Goal: Task Accomplishment & Management: Use online tool/utility

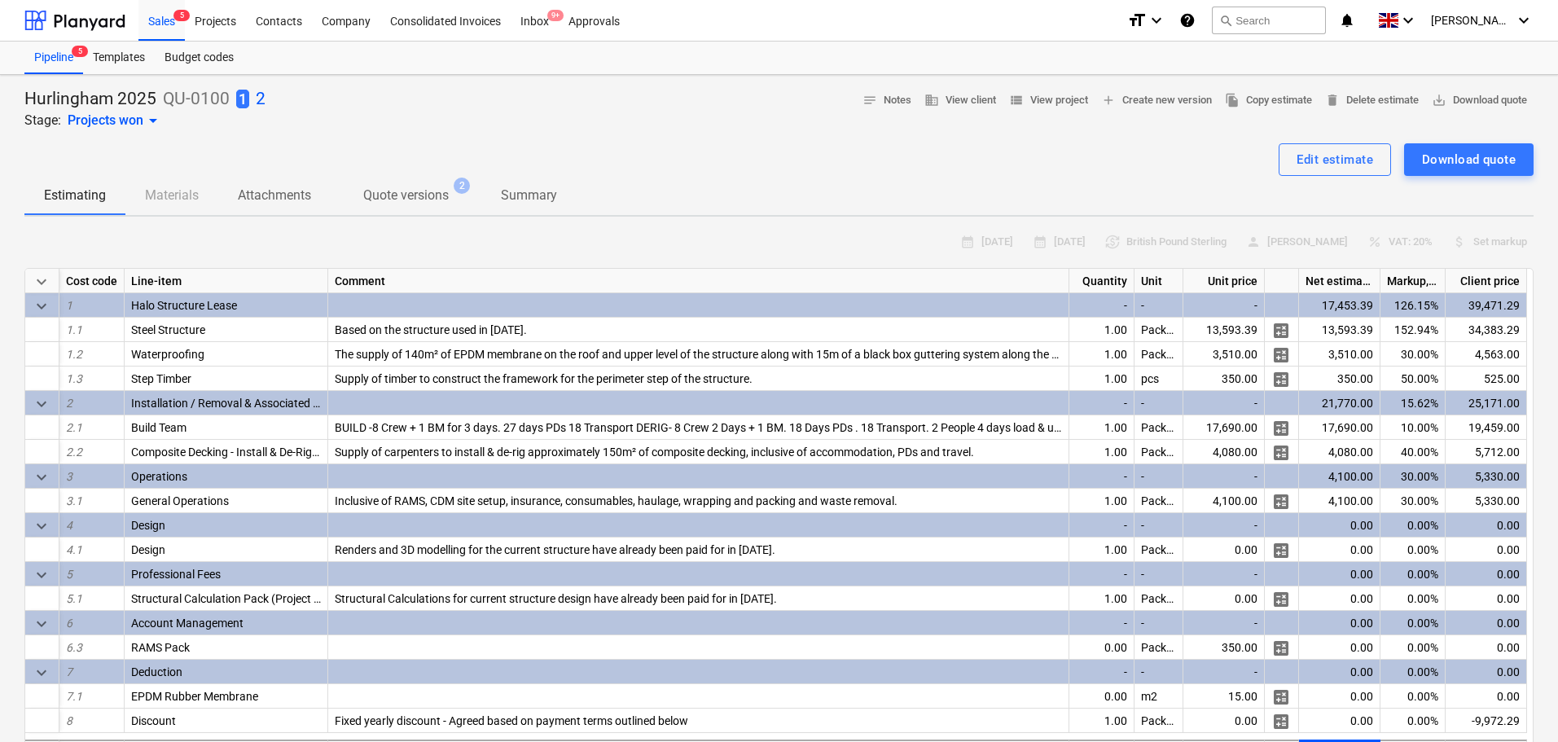
click at [252, 100] on div "1 2" at bounding box center [250, 99] width 29 height 23
click at [256, 99] on p "2" at bounding box center [261, 99] width 10 height 23
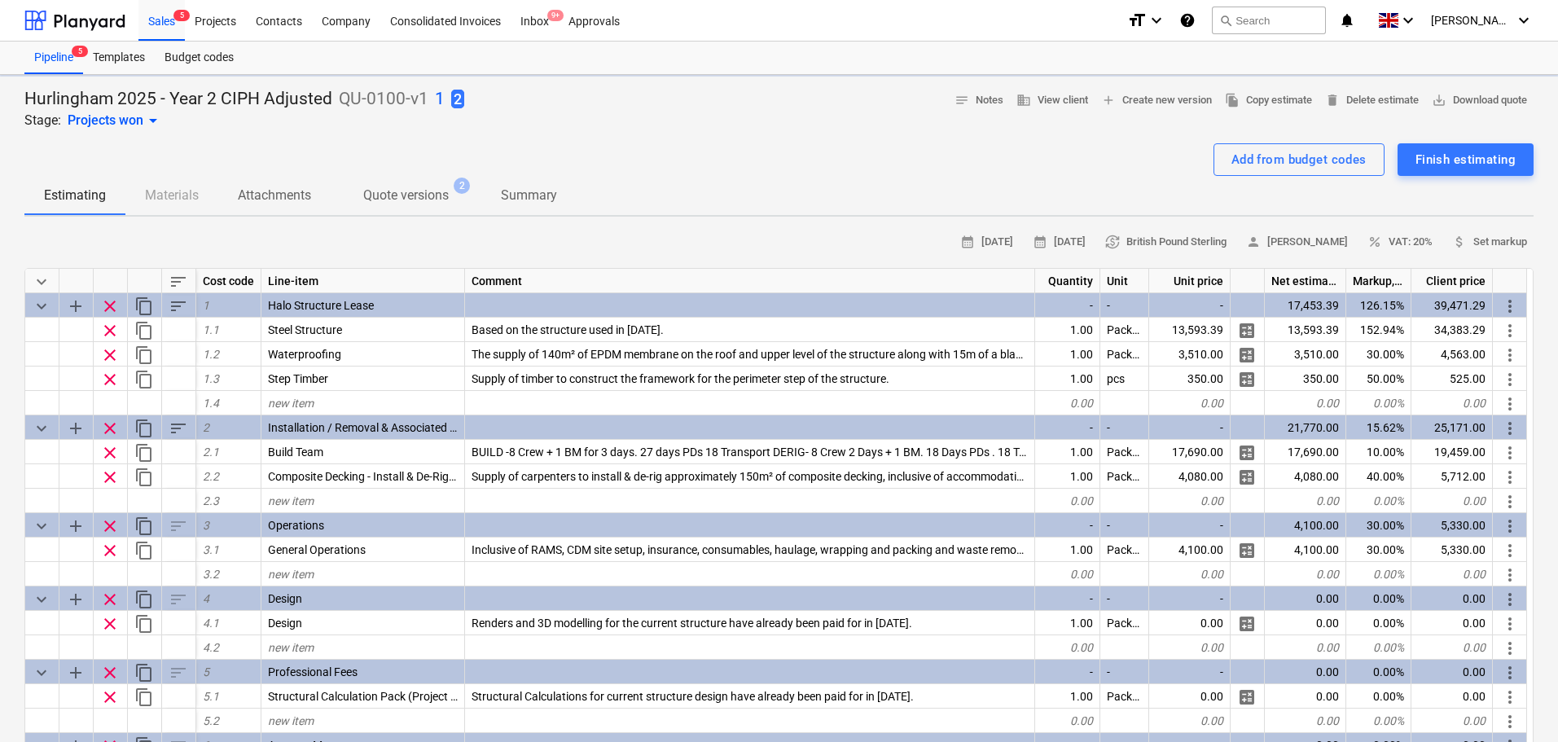
type textarea "x"
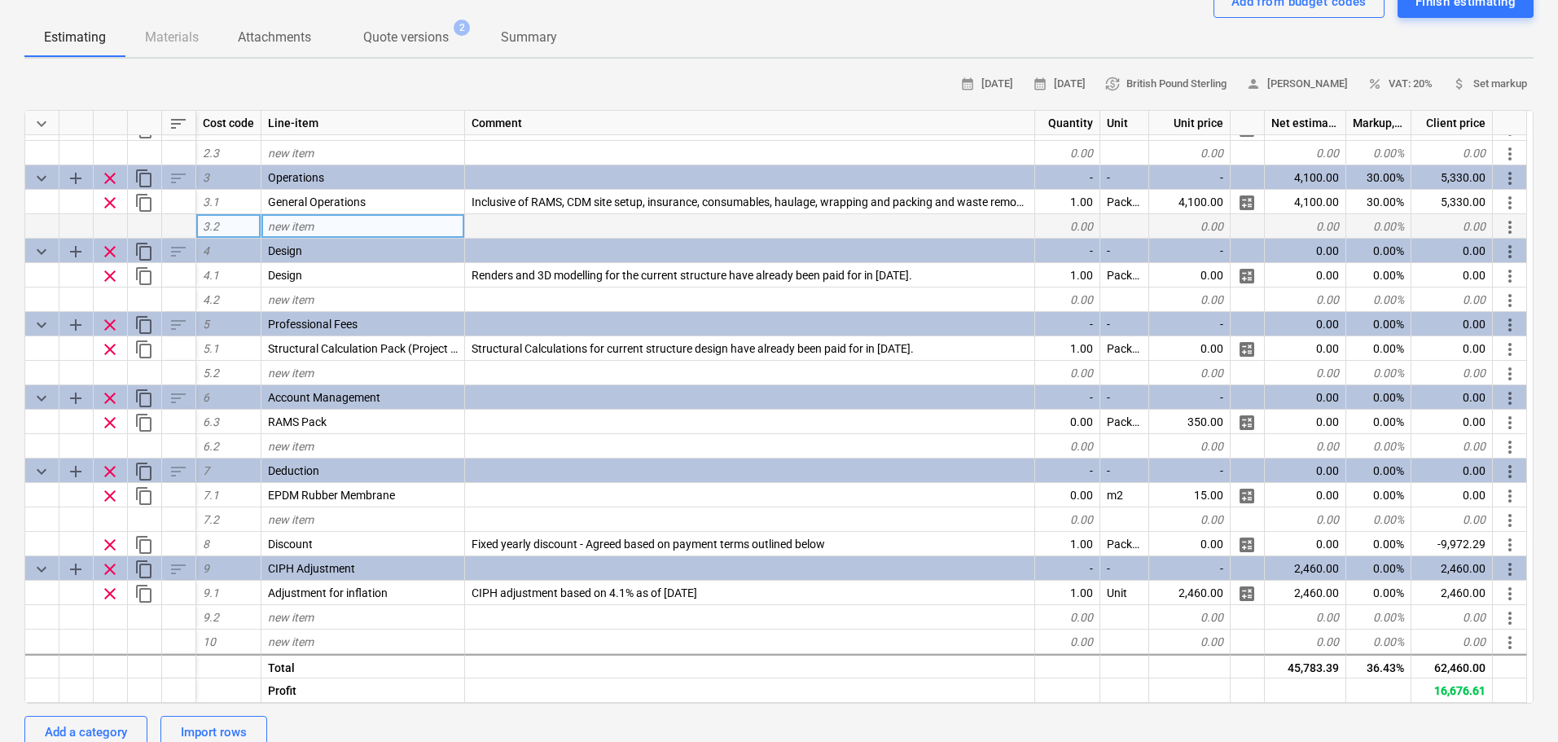
scroll to position [163, 0]
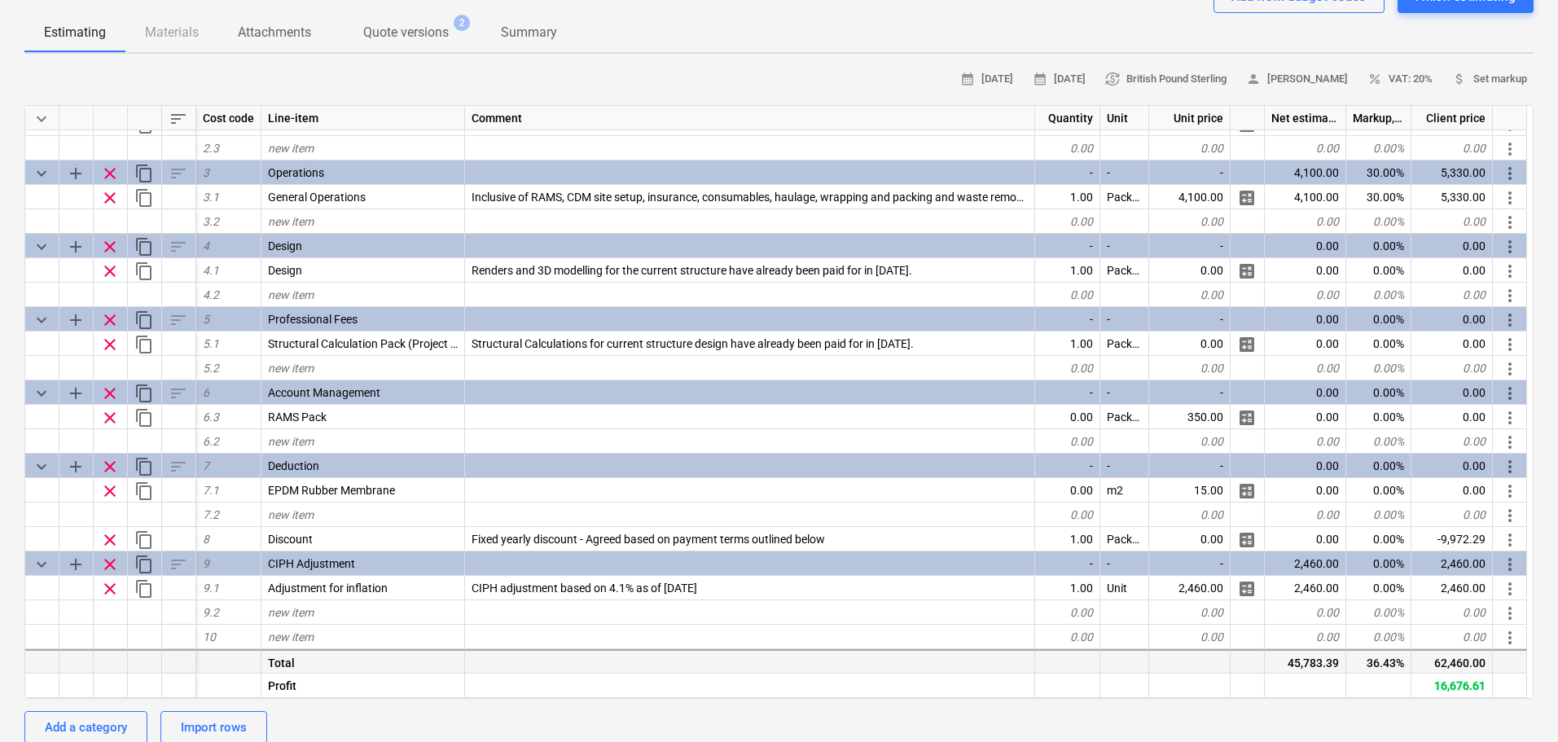
click at [1457, 663] on div "62,460.00" at bounding box center [1452, 660] width 81 height 24
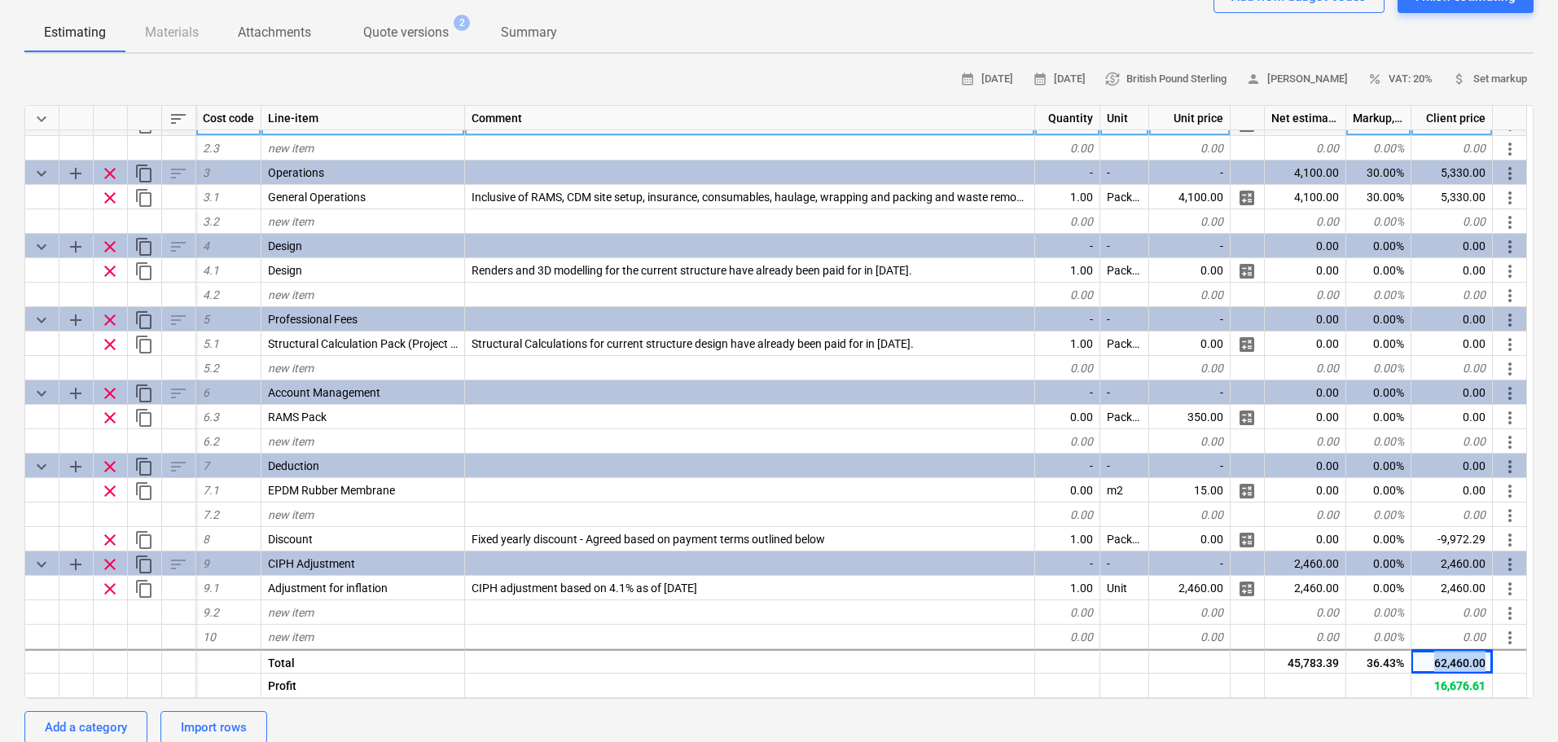
copy div "62,460.00"
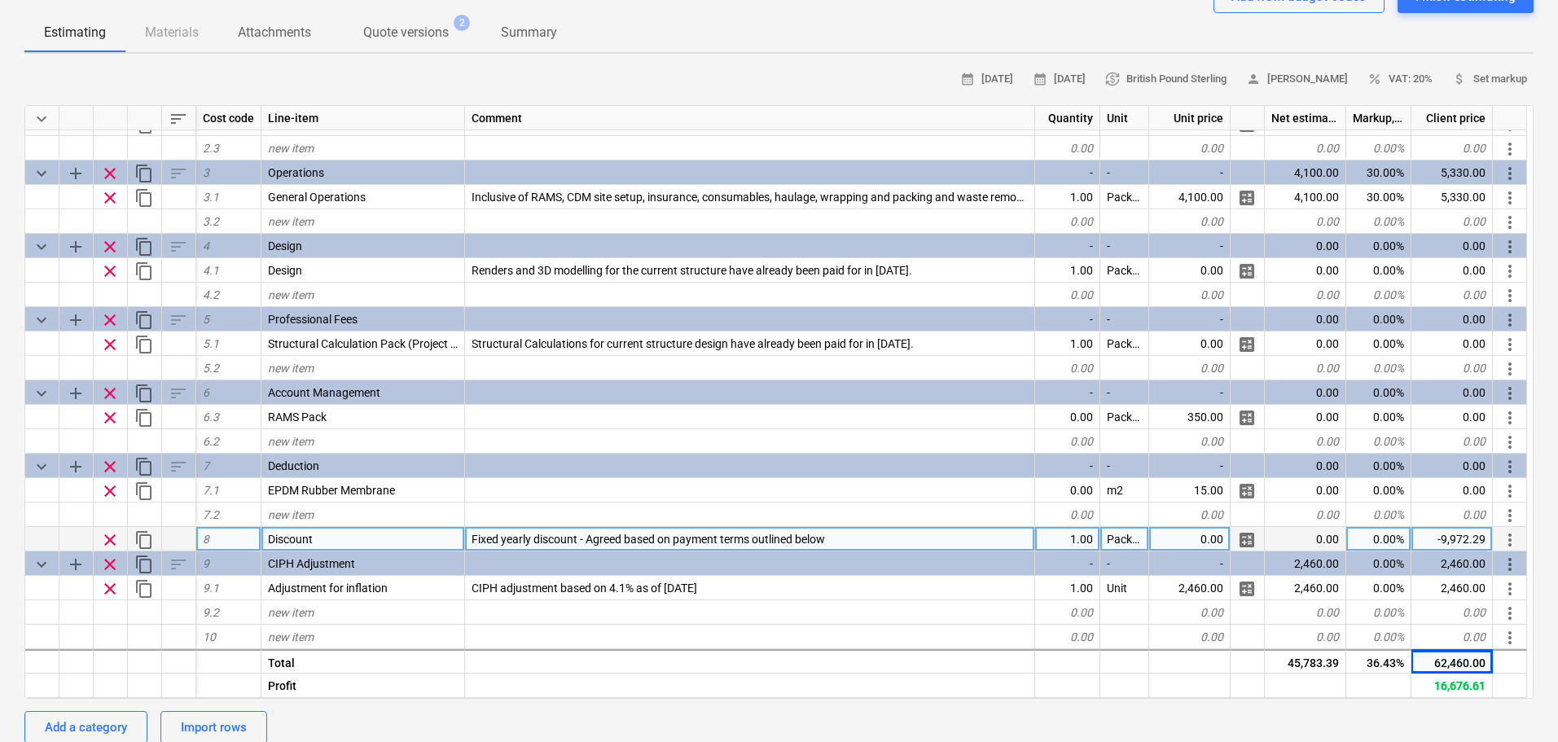
click at [1432, 544] on div "-9,972.29" at bounding box center [1452, 539] width 81 height 24
click at [1432, 544] on input "-9972.29" at bounding box center [1452, 539] width 81 height 24
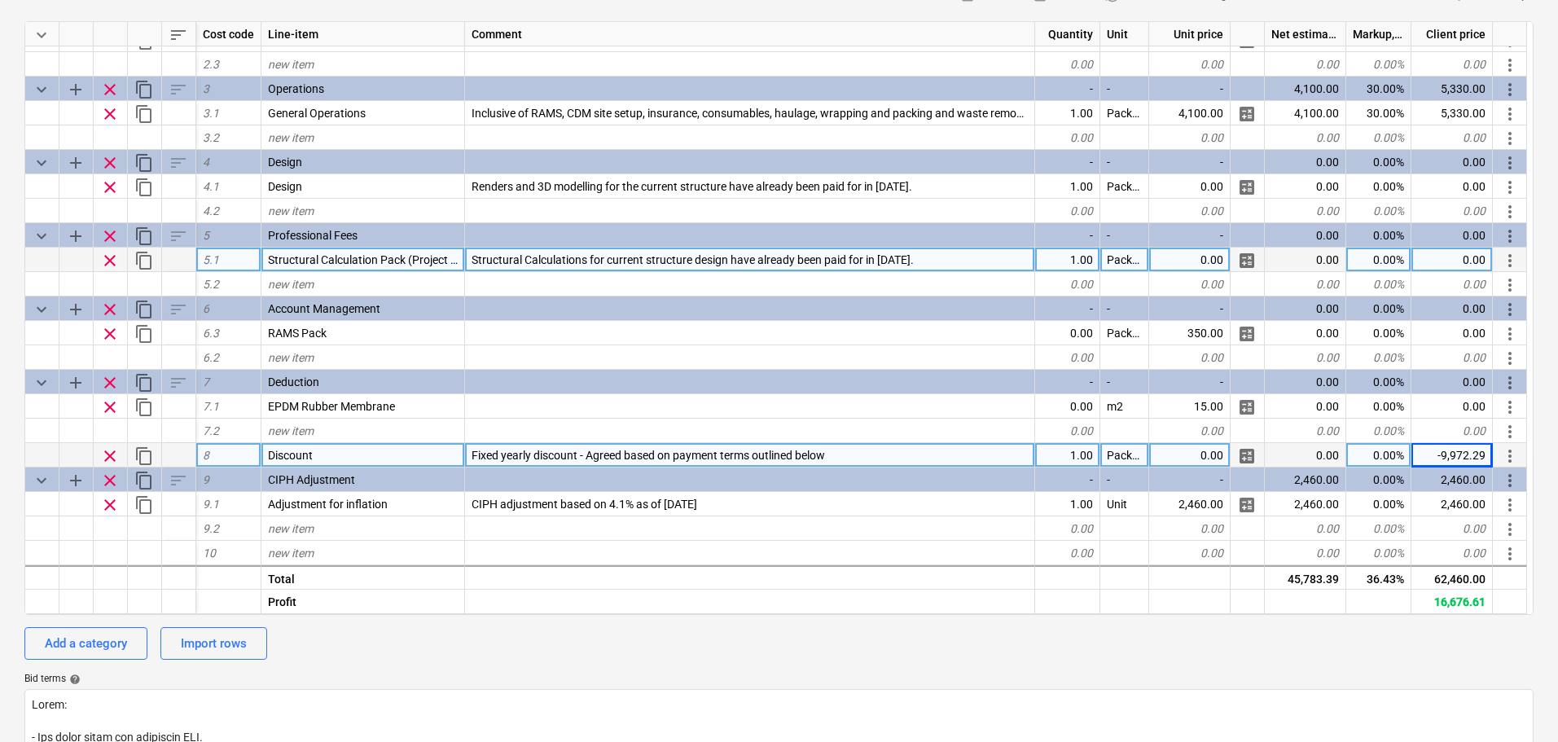
scroll to position [570, 0]
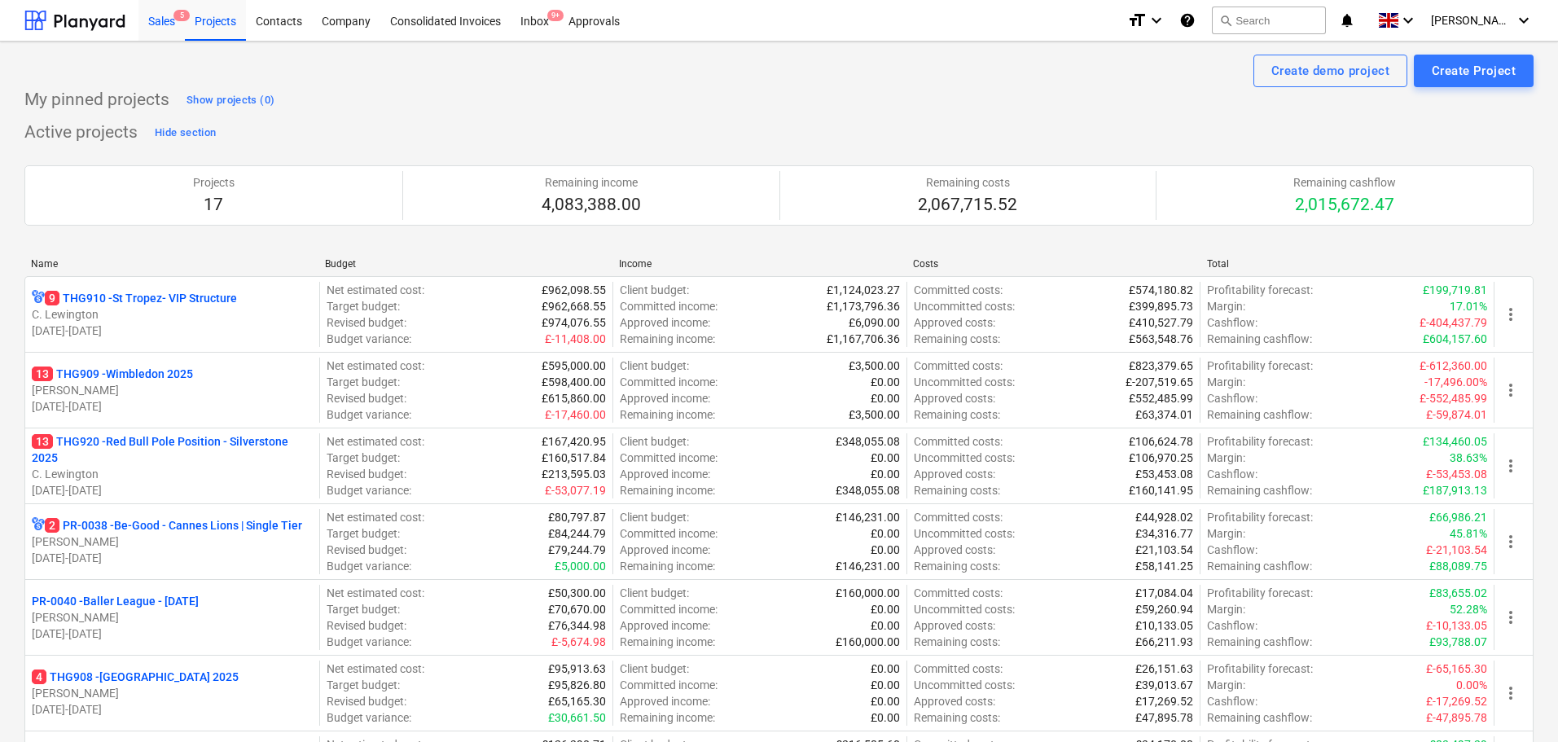
click at [160, 38] on div "Sales 5" at bounding box center [161, 20] width 46 height 42
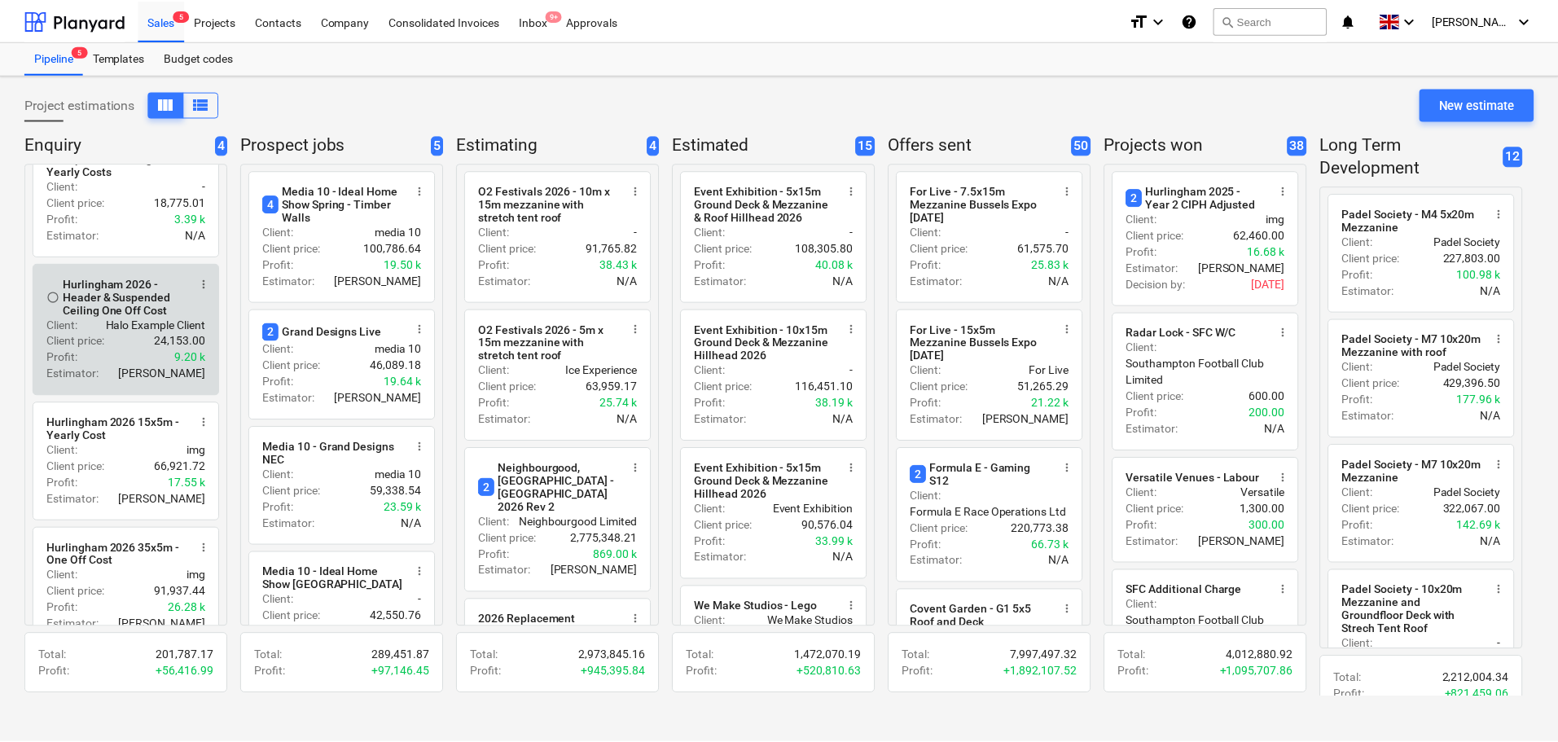
scroll to position [81, 0]
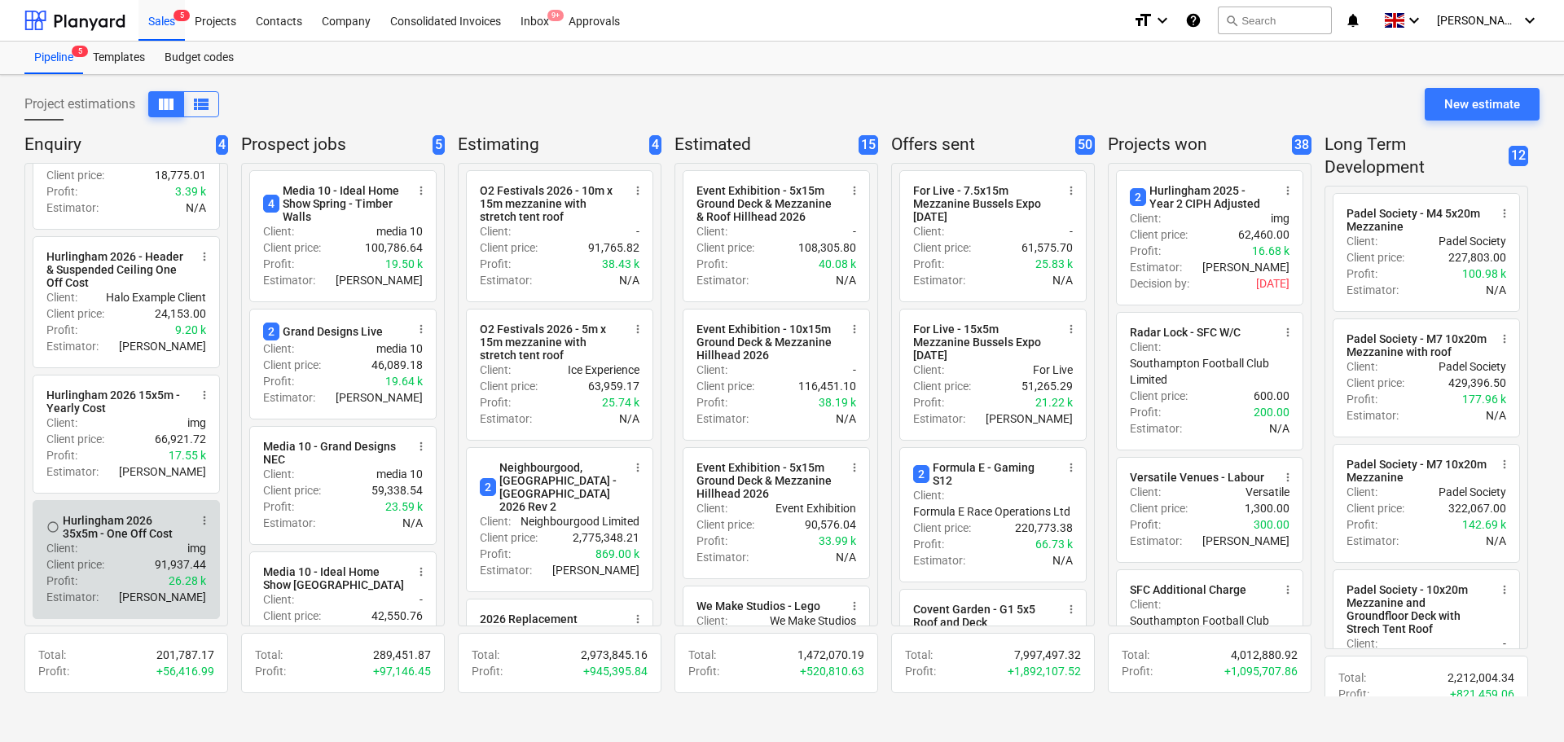
click at [127, 521] on div "Hurlingham 2026 35x5m - One Off Cost" at bounding box center [125, 527] width 125 height 26
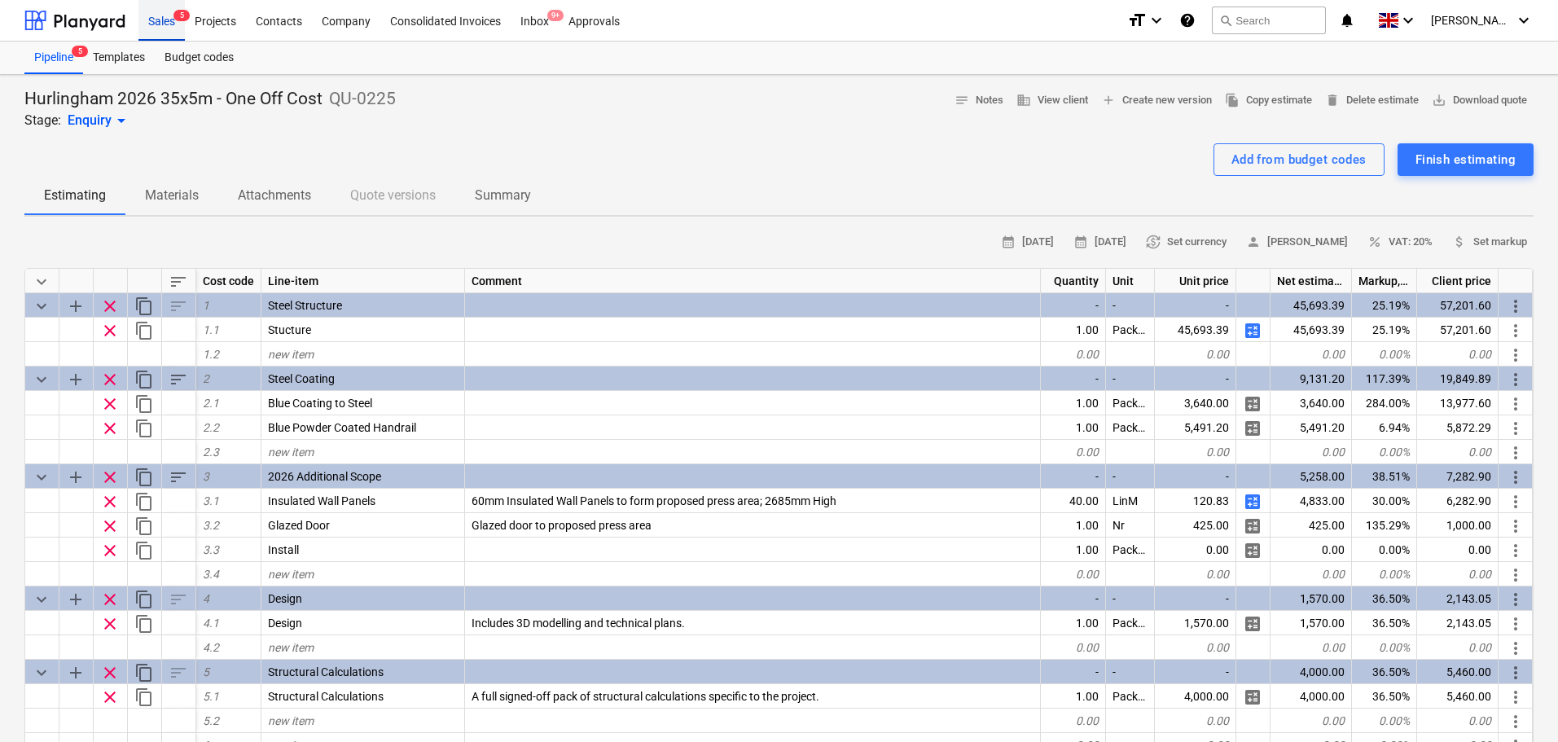
click at [178, 22] on div "Sales 5" at bounding box center [161, 20] width 46 height 42
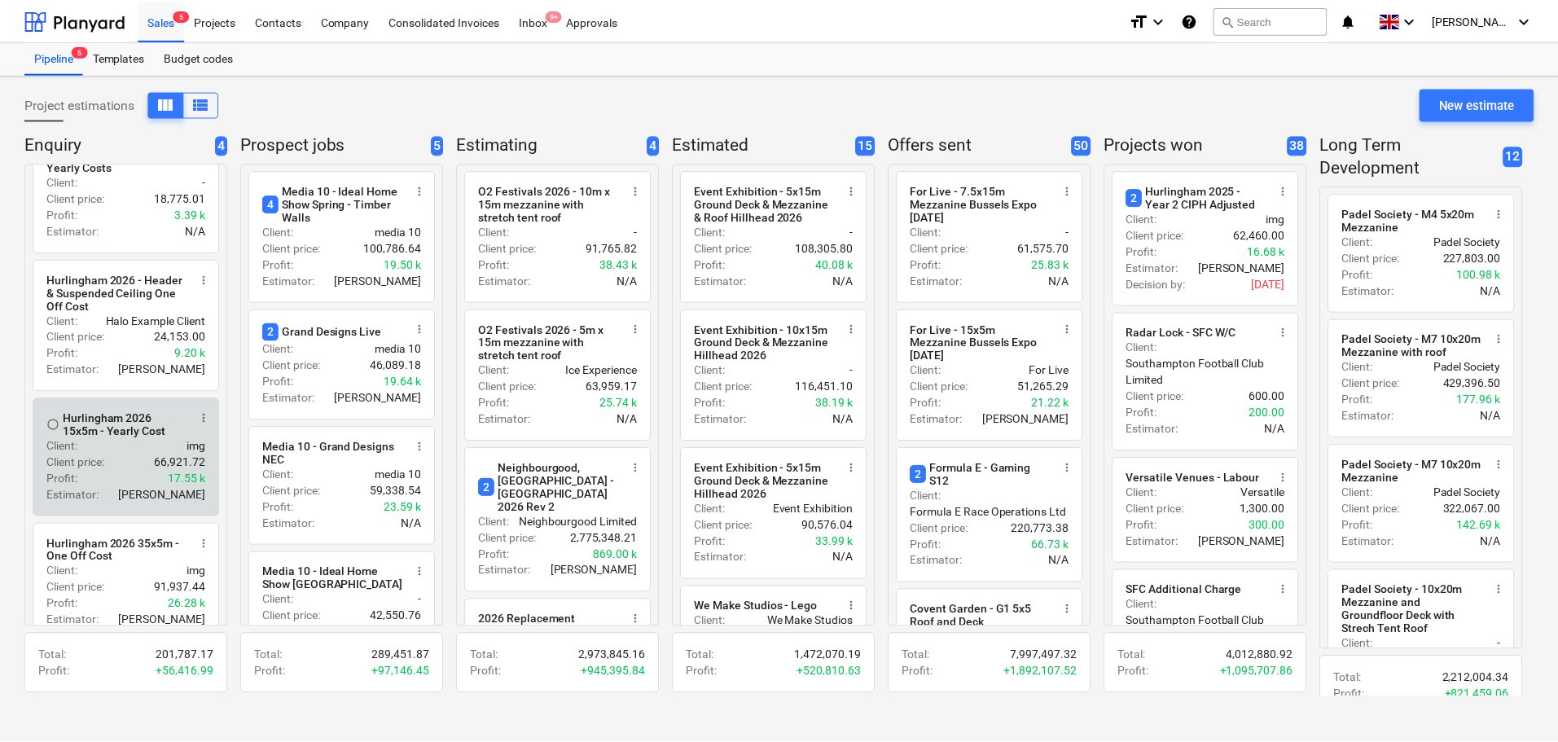
scroll to position [81, 0]
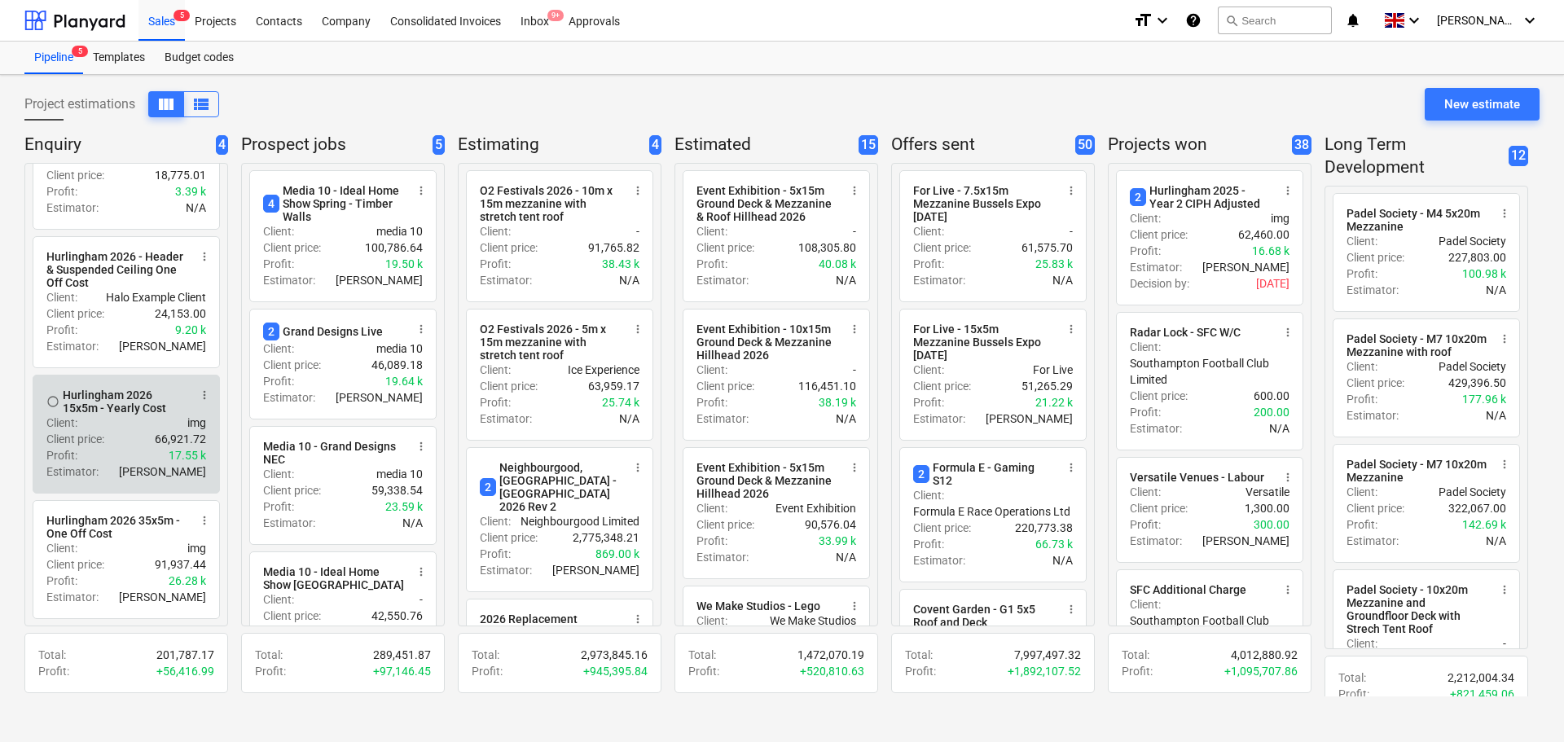
click at [127, 444] on div "Client price : 66,921.72" at bounding box center [126, 439] width 160 height 16
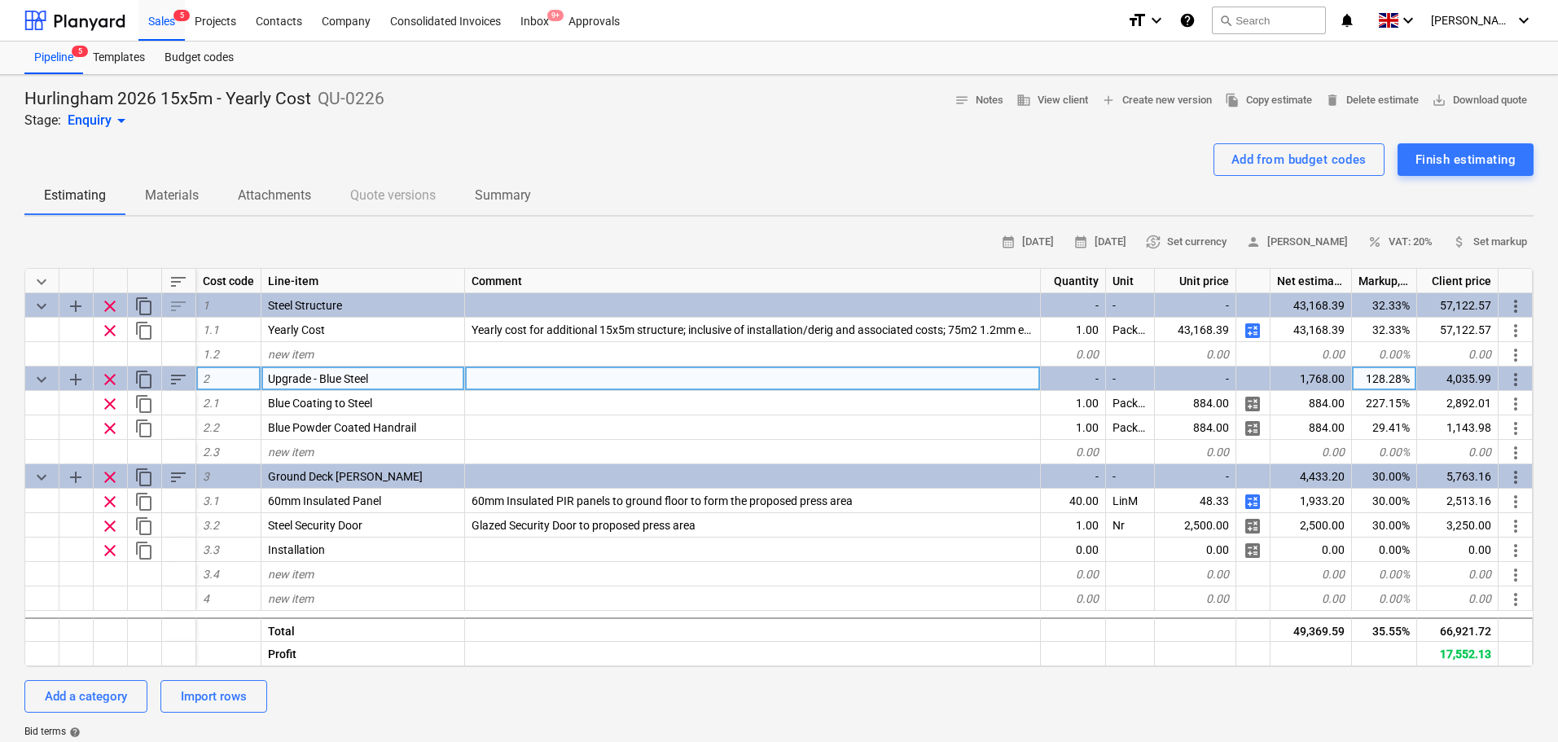
click at [1320, 376] on div "1,768.00" at bounding box center [1311, 379] width 81 height 24
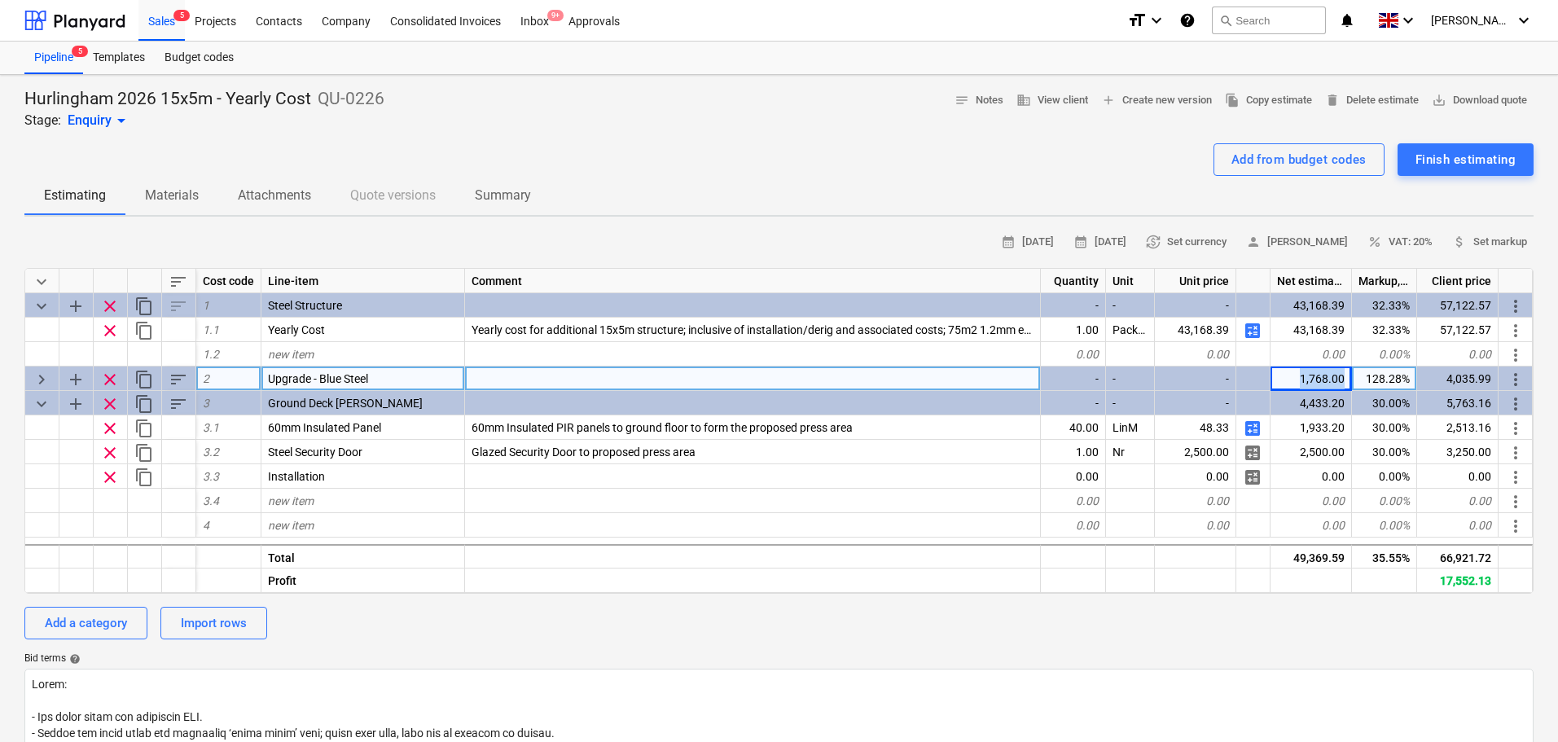
click at [1320, 376] on div "1,768.00" at bounding box center [1311, 379] width 81 height 24
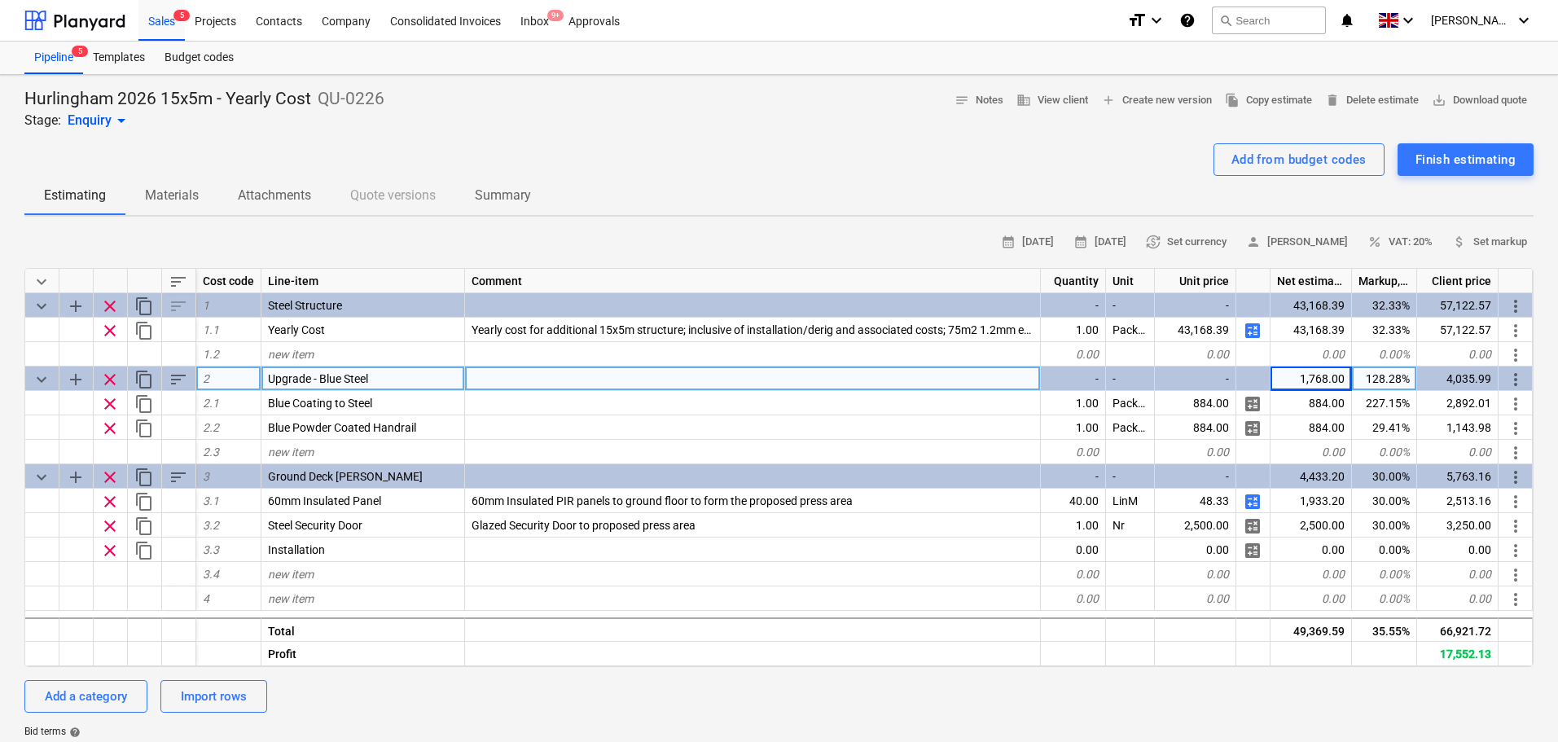
click at [1320, 376] on div "1,768.00" at bounding box center [1311, 379] width 81 height 24
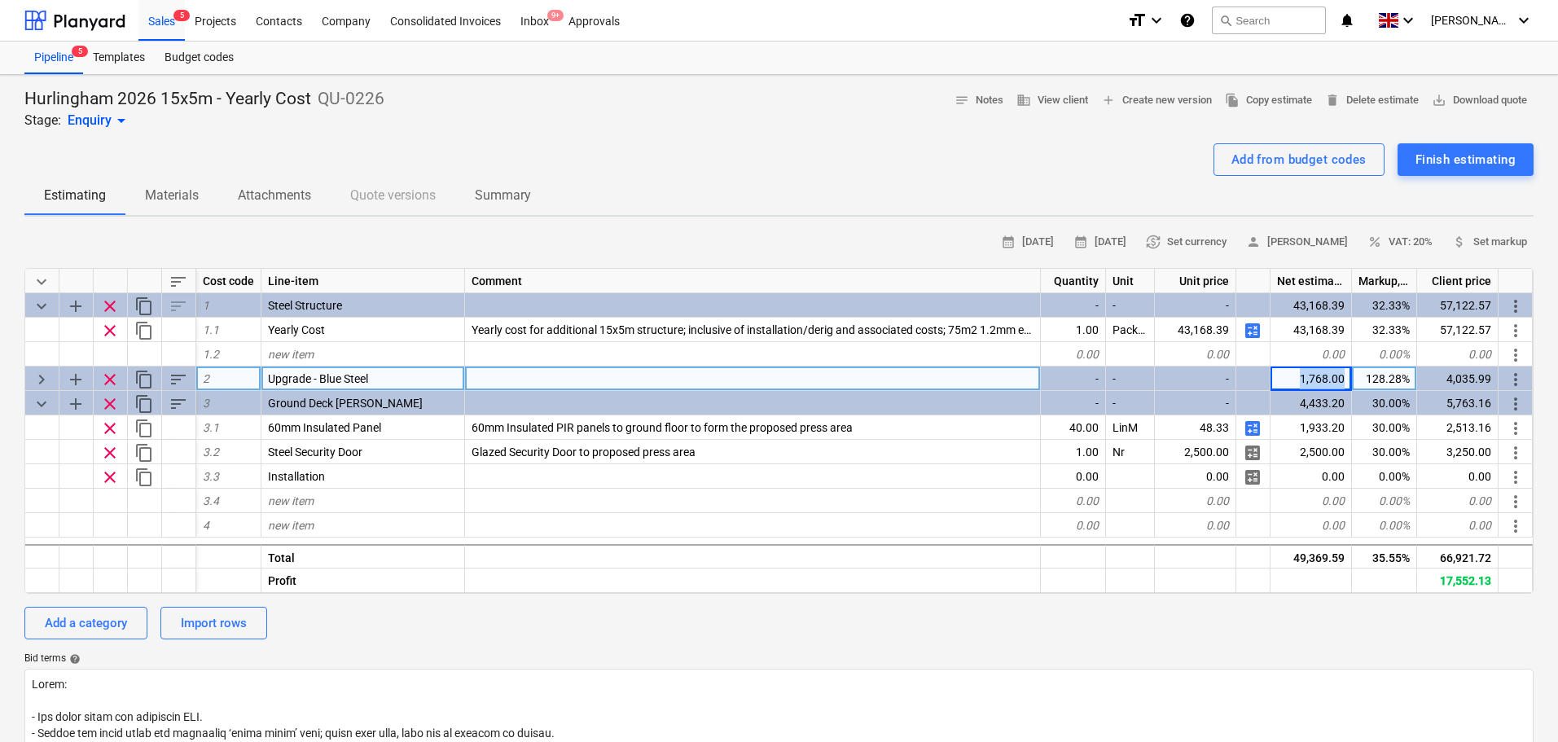
click at [1320, 376] on div "1,768.00" at bounding box center [1311, 379] width 81 height 24
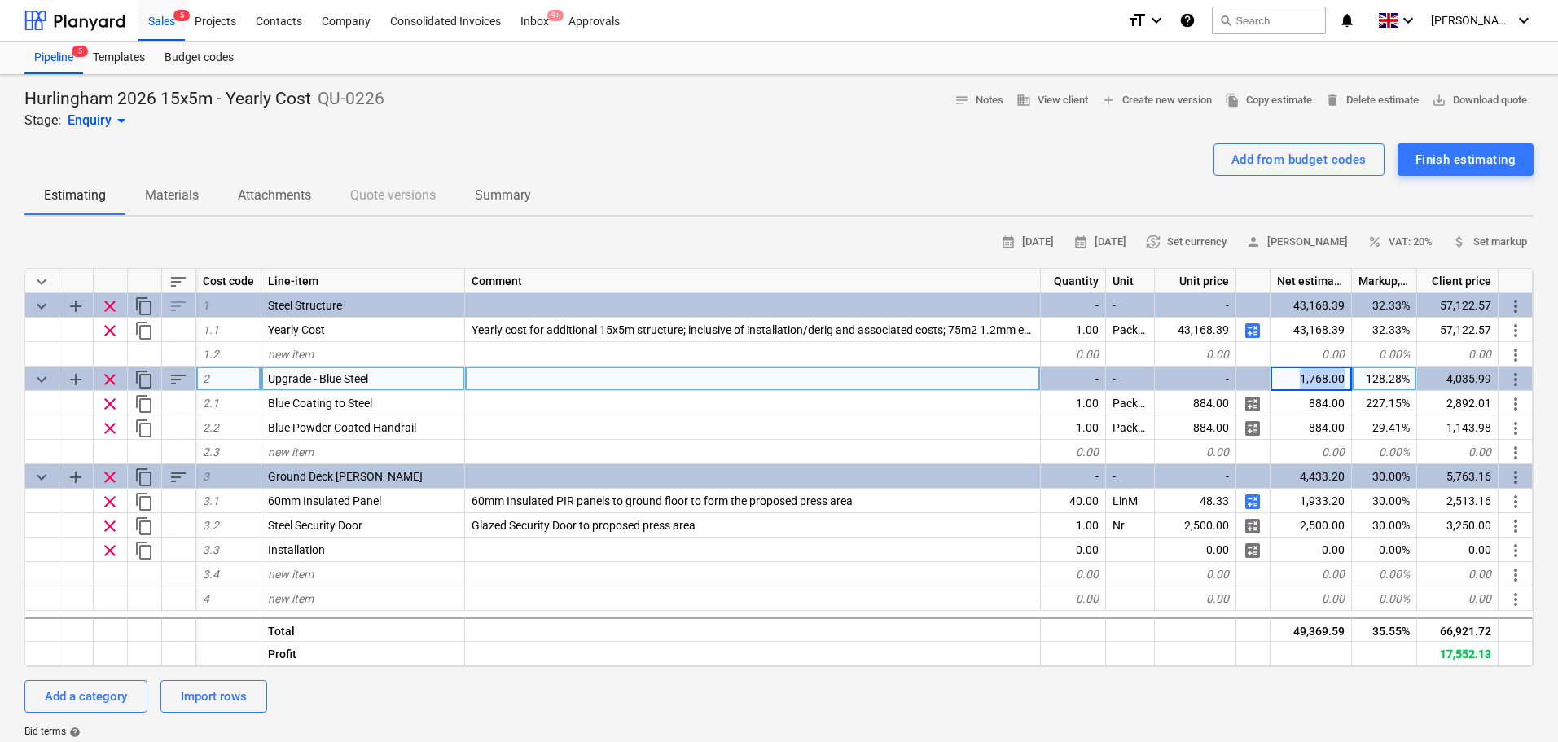
click at [1320, 376] on div "1,768.00" at bounding box center [1311, 379] width 81 height 24
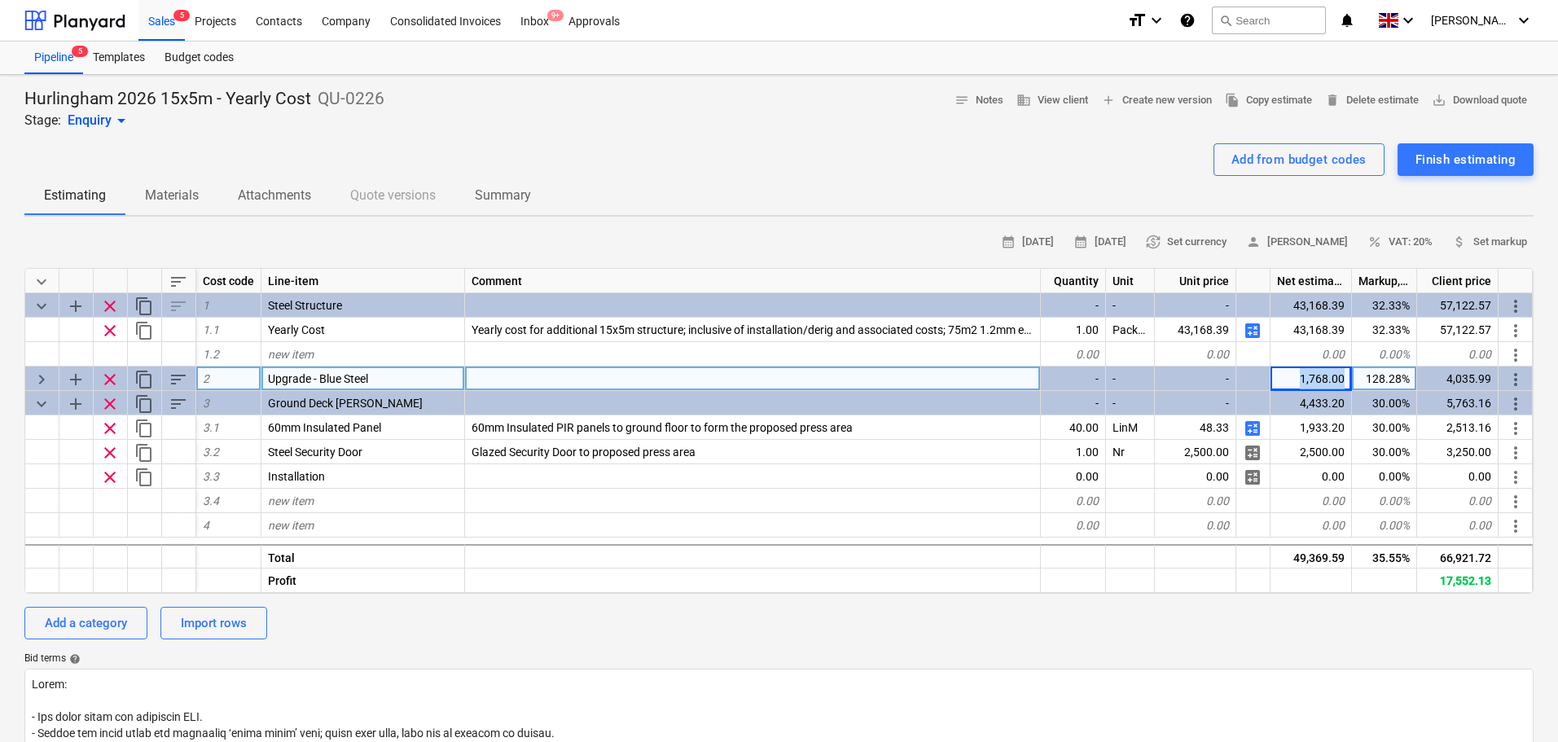
copy div "1,768.00"
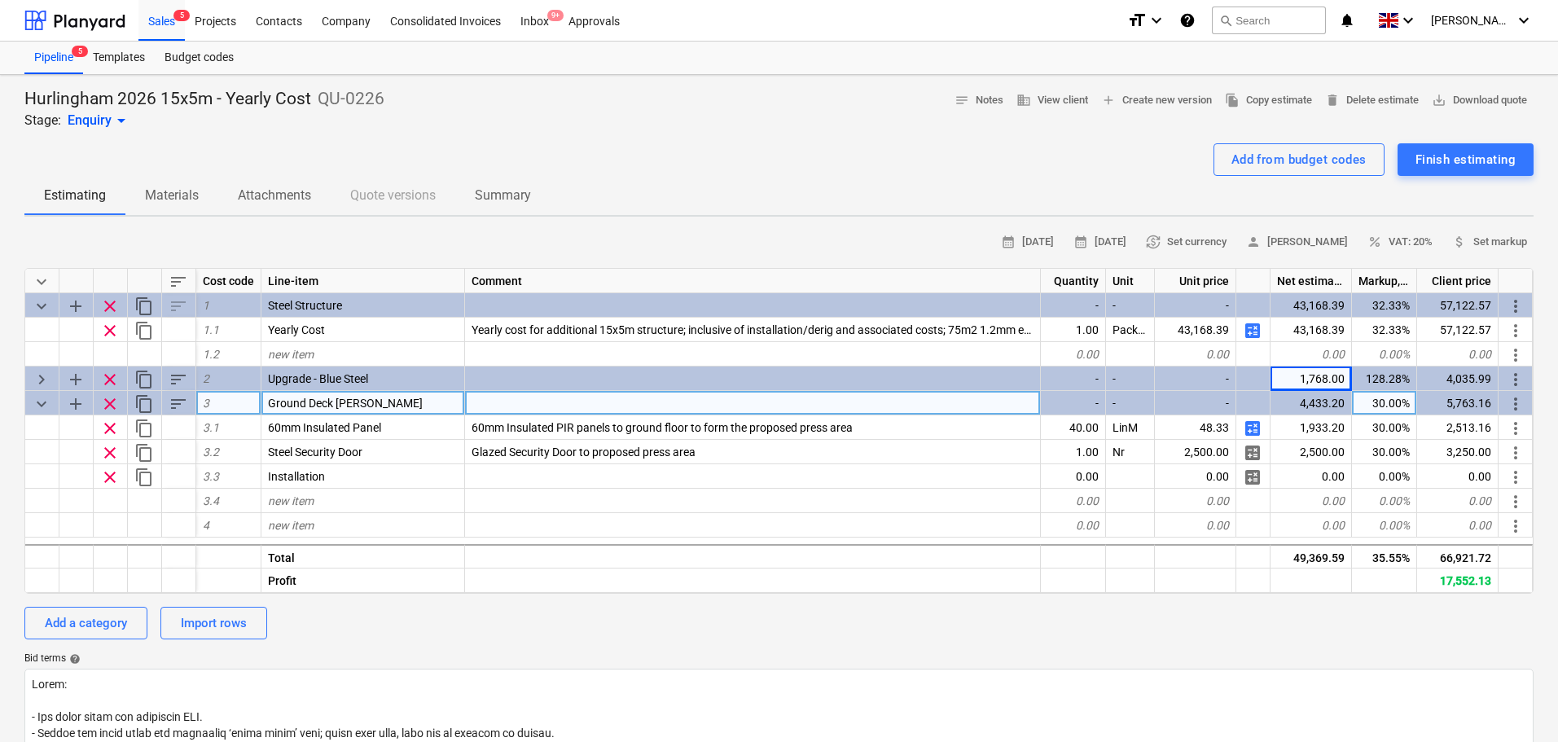
click at [1298, 405] on div "4,433.20" at bounding box center [1311, 403] width 81 height 24
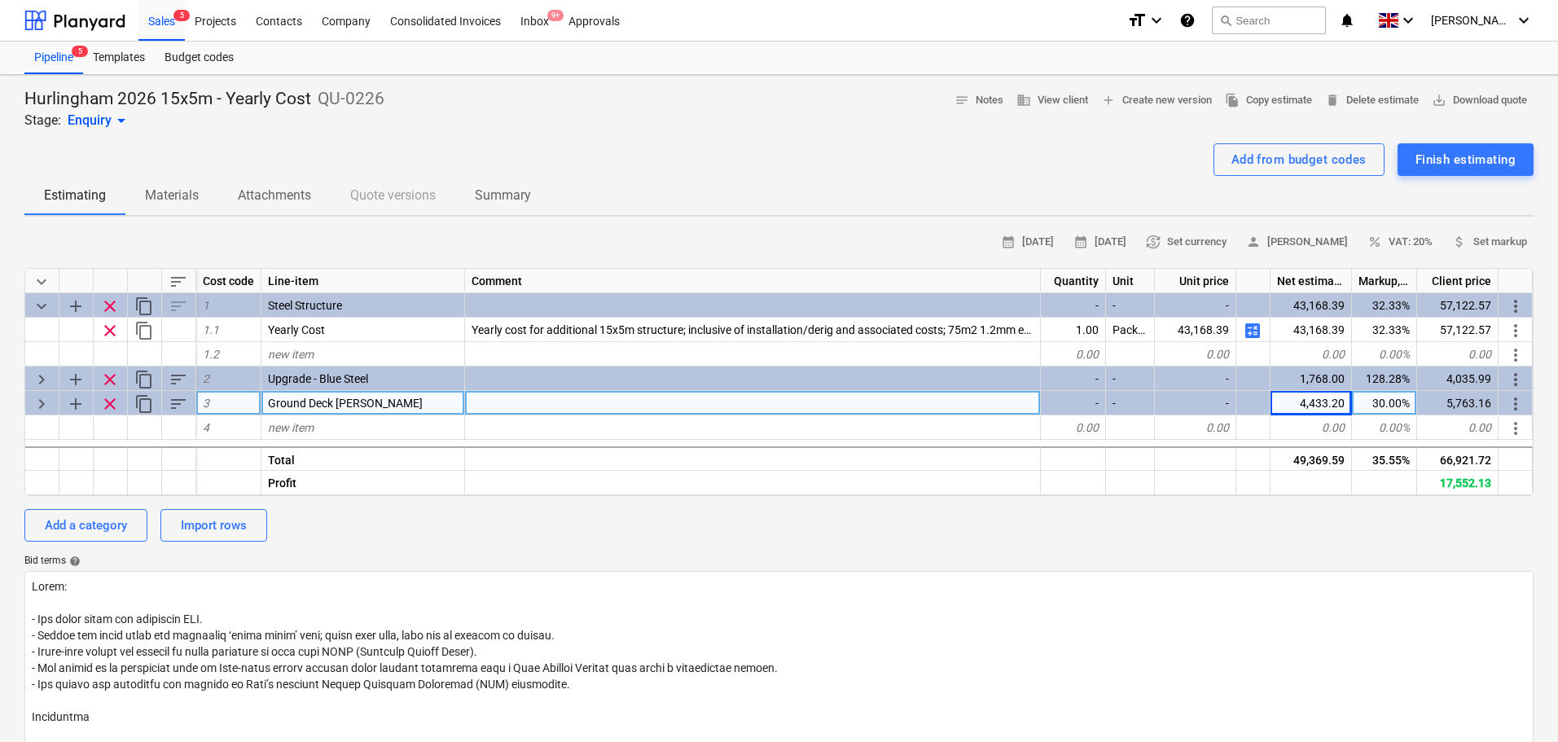
click at [1298, 405] on div "4,433.20" at bounding box center [1311, 403] width 81 height 24
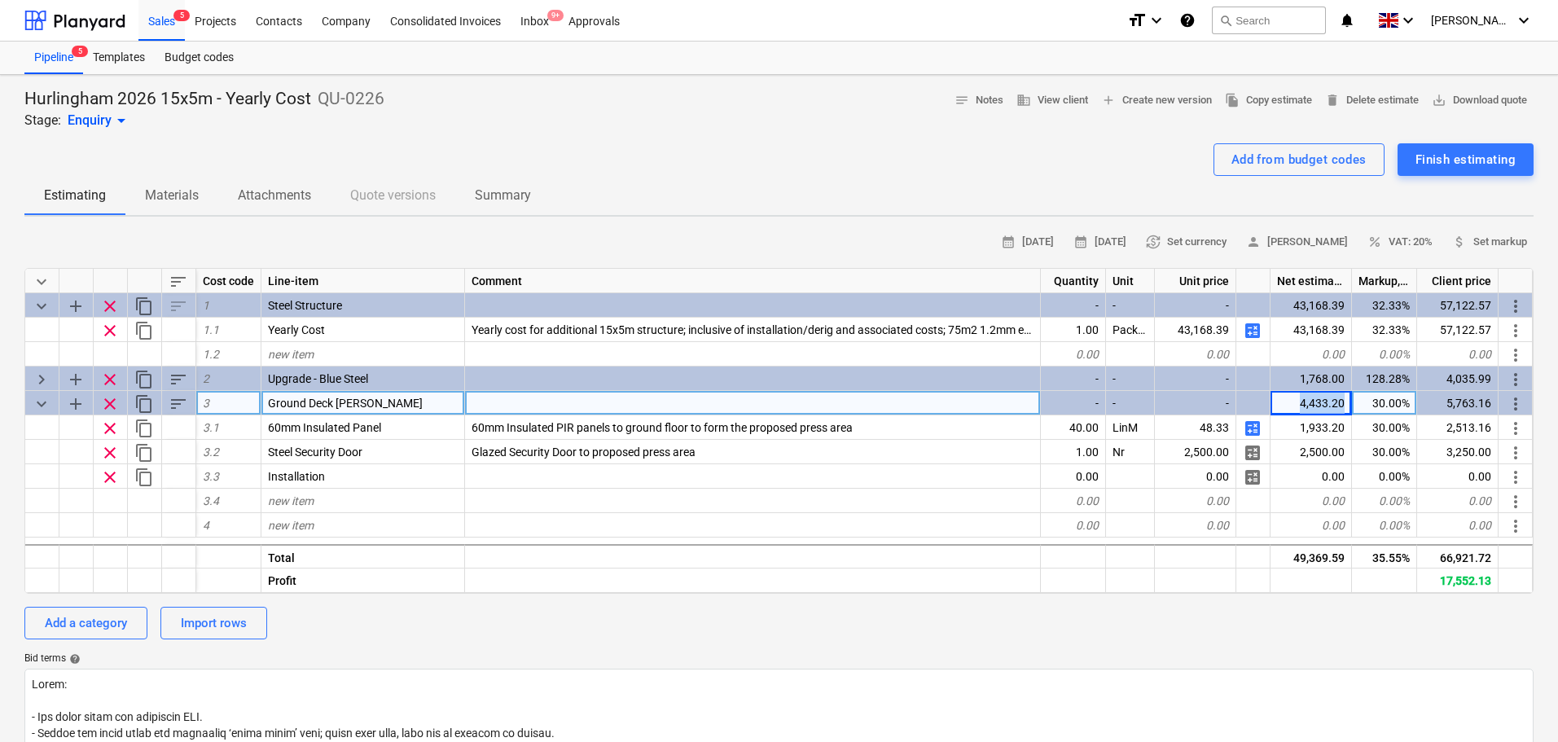
click at [1298, 405] on div "4,433.20" at bounding box center [1311, 403] width 81 height 24
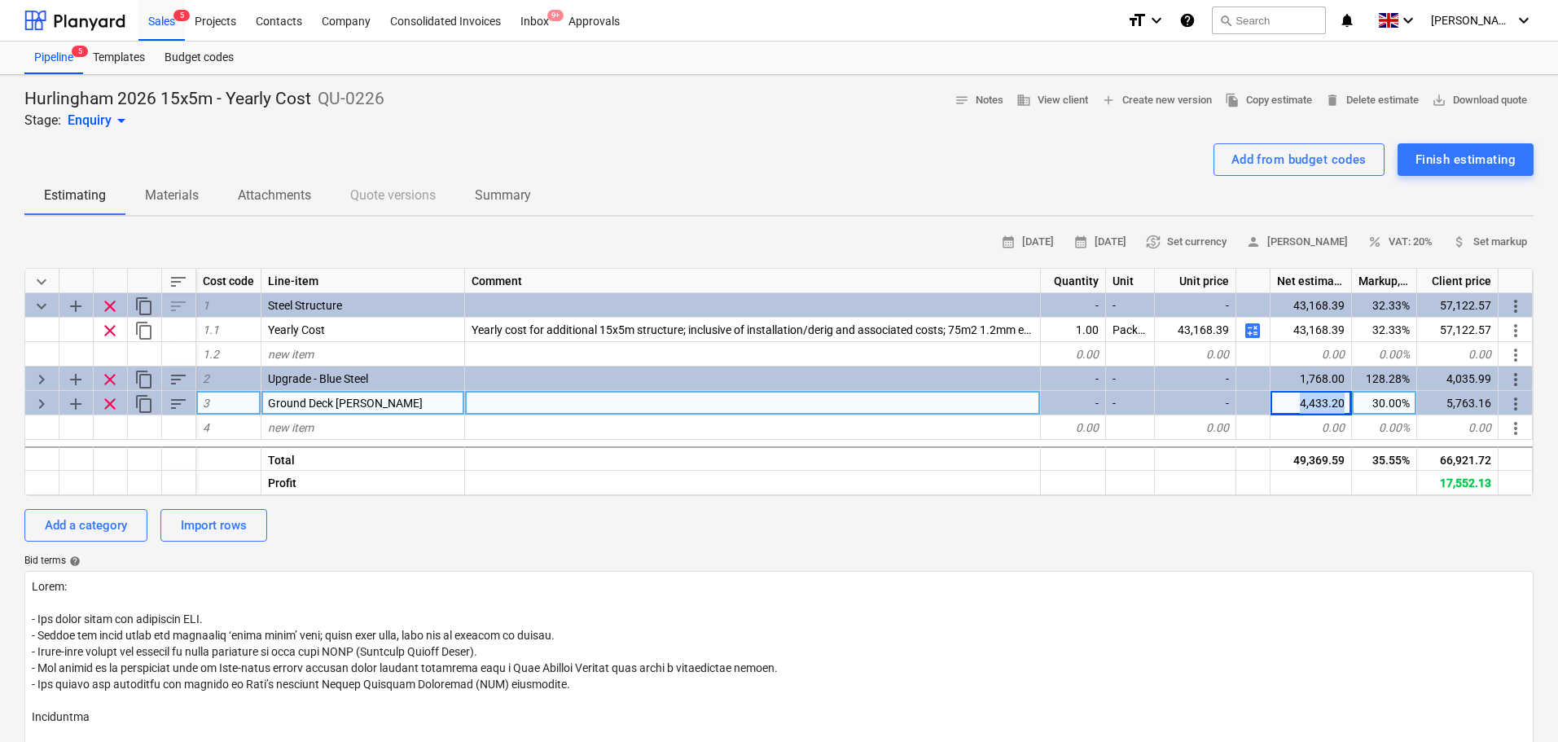
click at [1298, 405] on div "4,433.20" at bounding box center [1311, 403] width 81 height 24
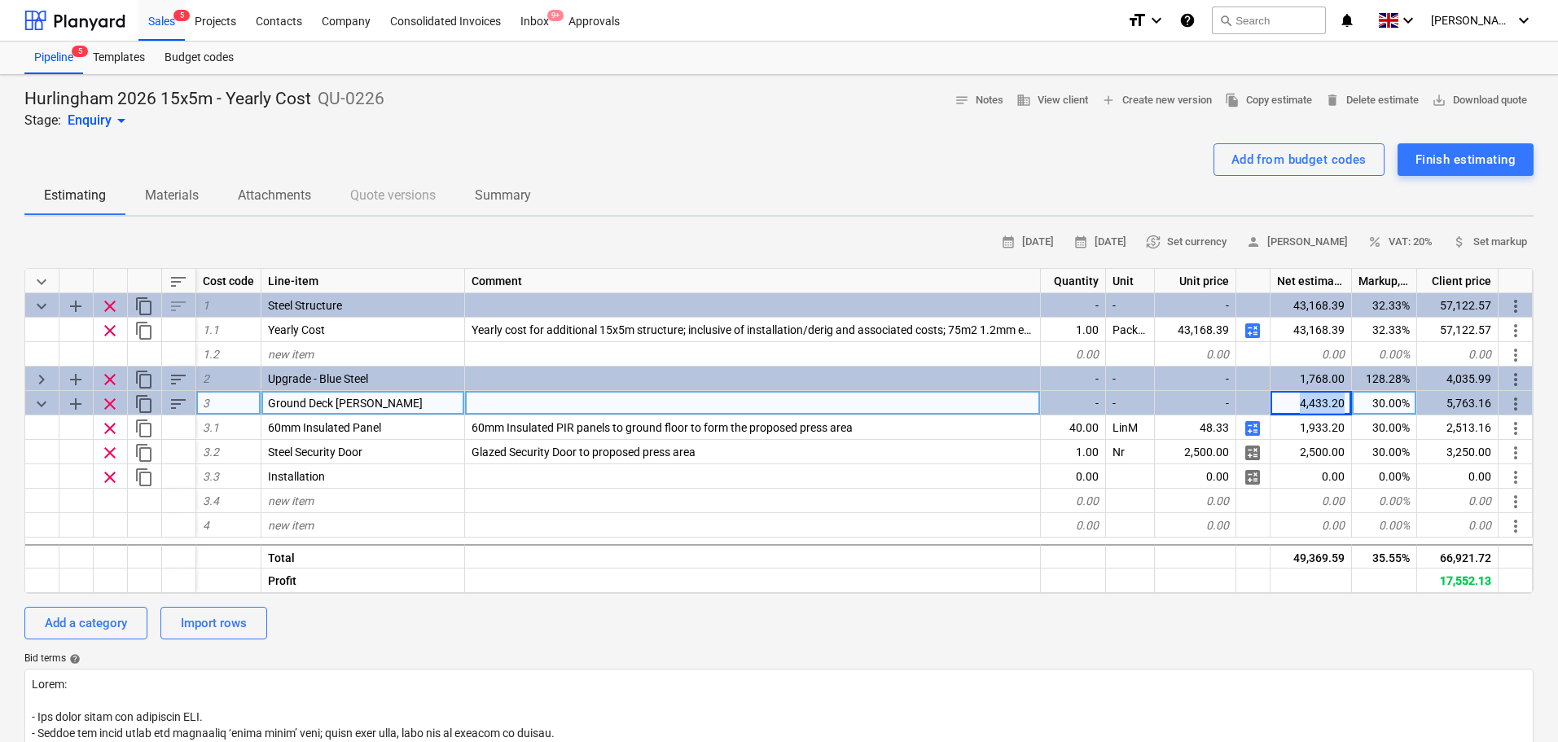
copy div "4,433.20"
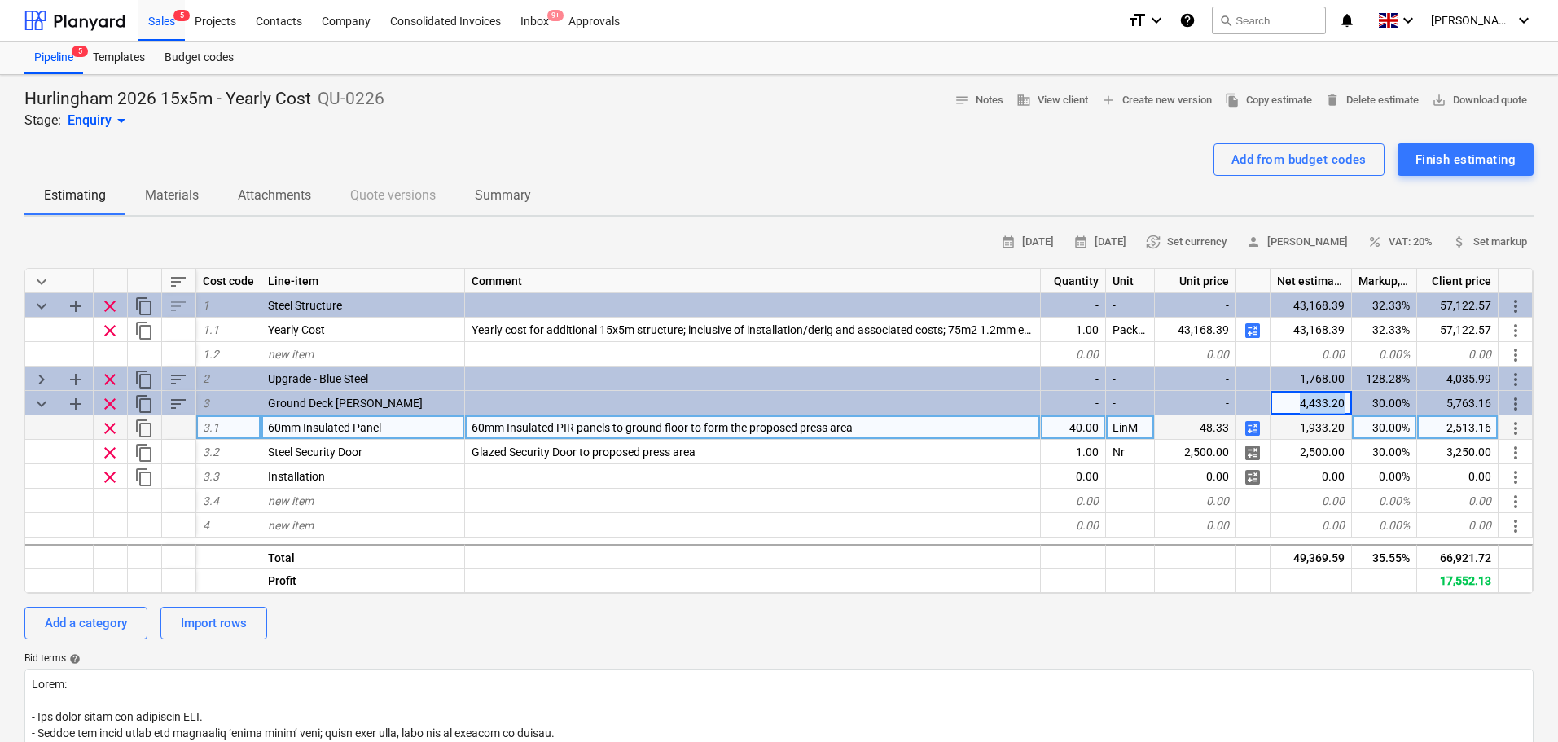
click at [1250, 429] on span "calculate" at bounding box center [1253, 429] width 20 height 20
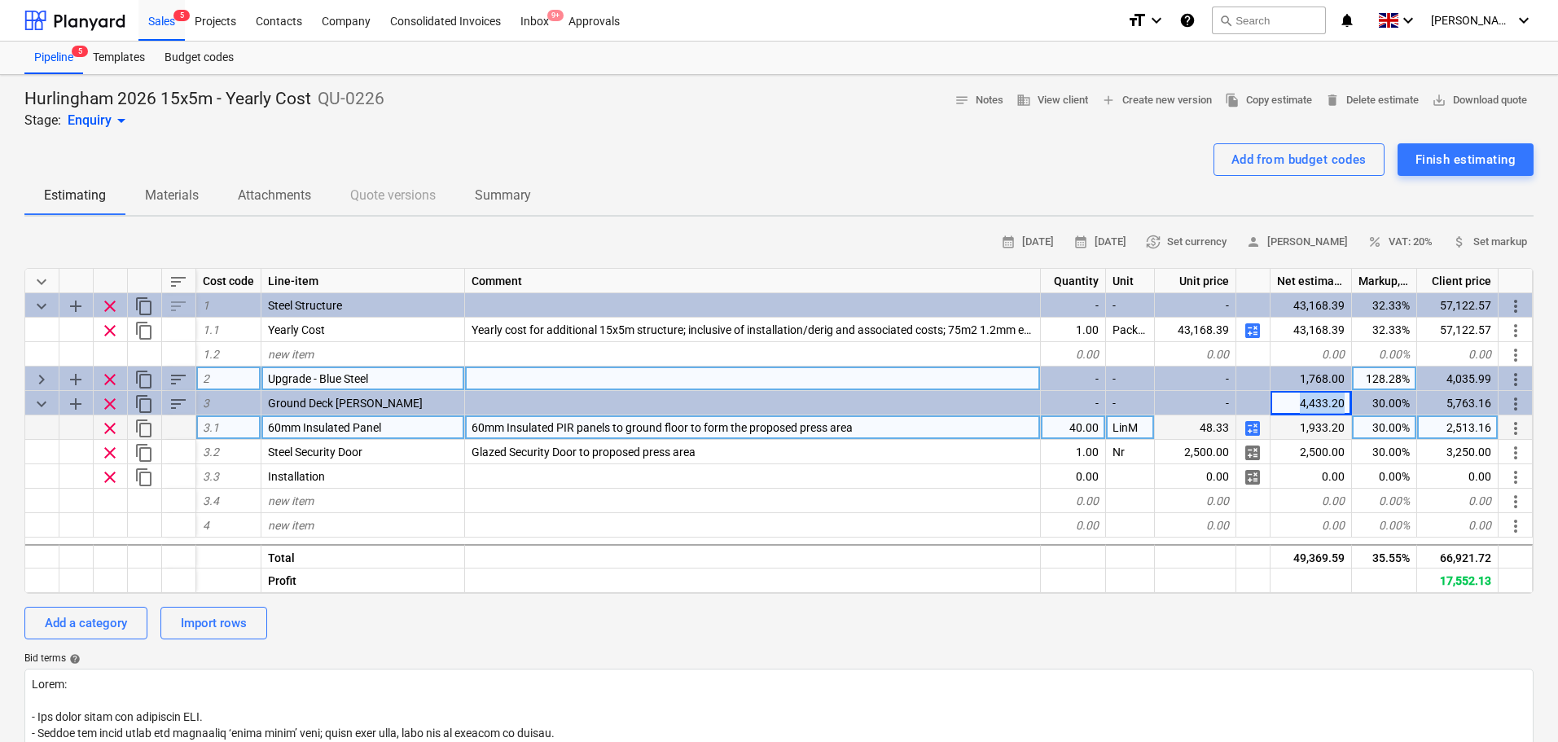
click at [42, 384] on span "keyboard_arrow_right" at bounding box center [42, 380] width 20 height 20
type textarea "x"
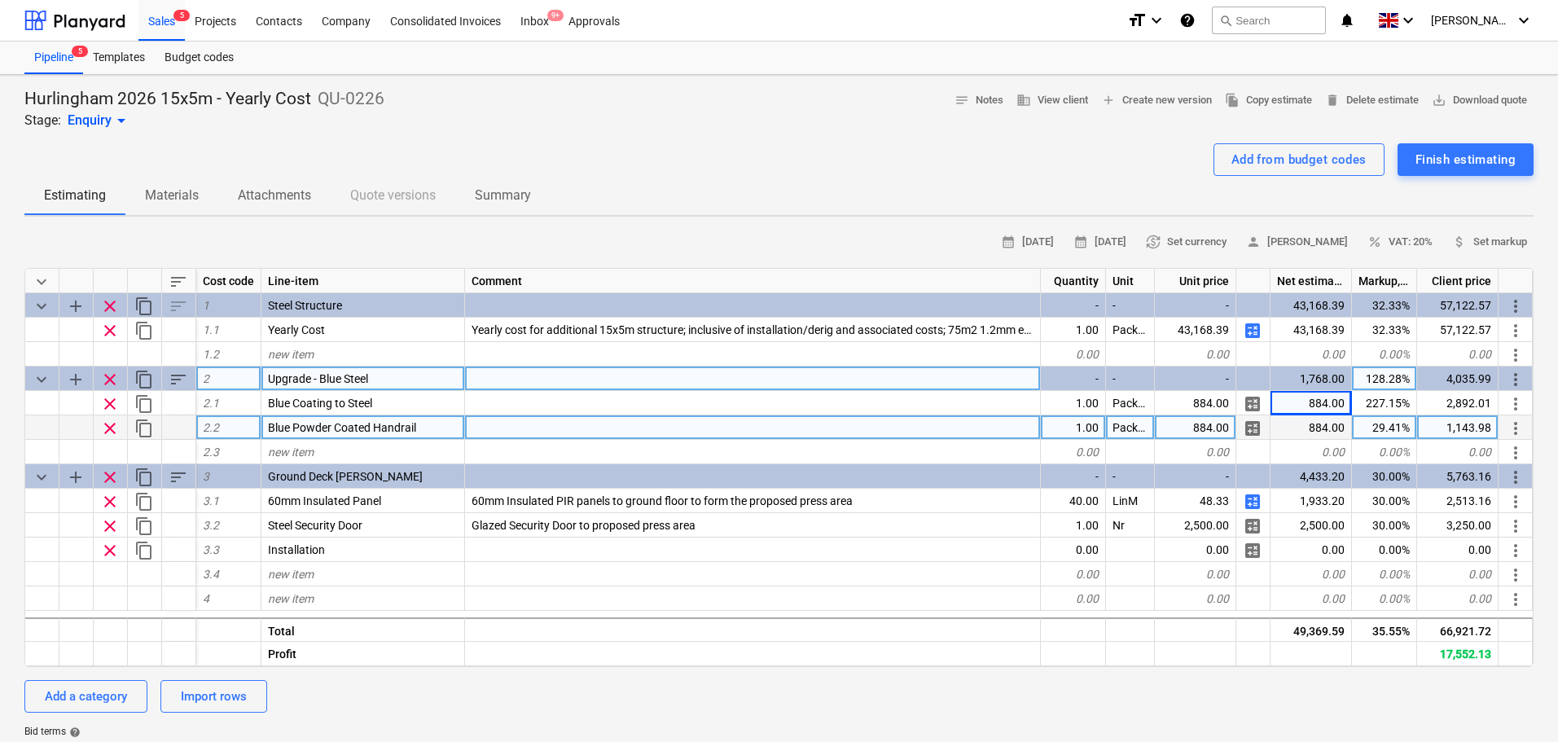
click at [0, 415] on div "Hurlingham 2026 15x5m - Yearly Cost QU-0226 Stage: Enquiry arrow_drop_down note…" at bounding box center [779, 726] width 1558 height 1302
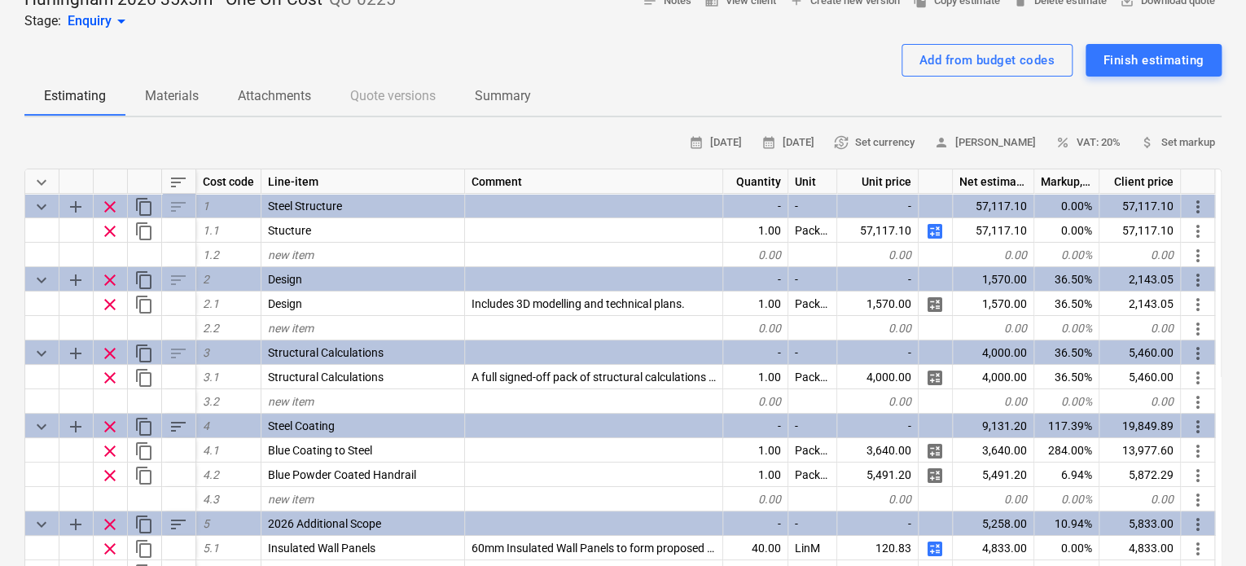
scroll to position [81, 0]
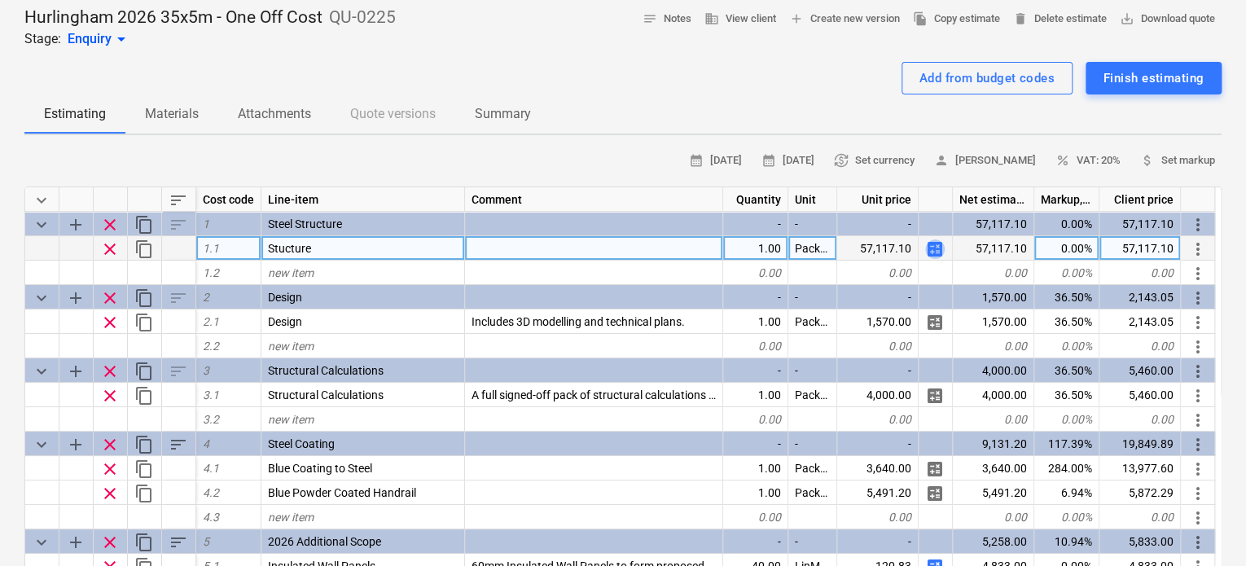
click at [938, 253] on span "calculate" at bounding box center [935, 249] width 20 height 20
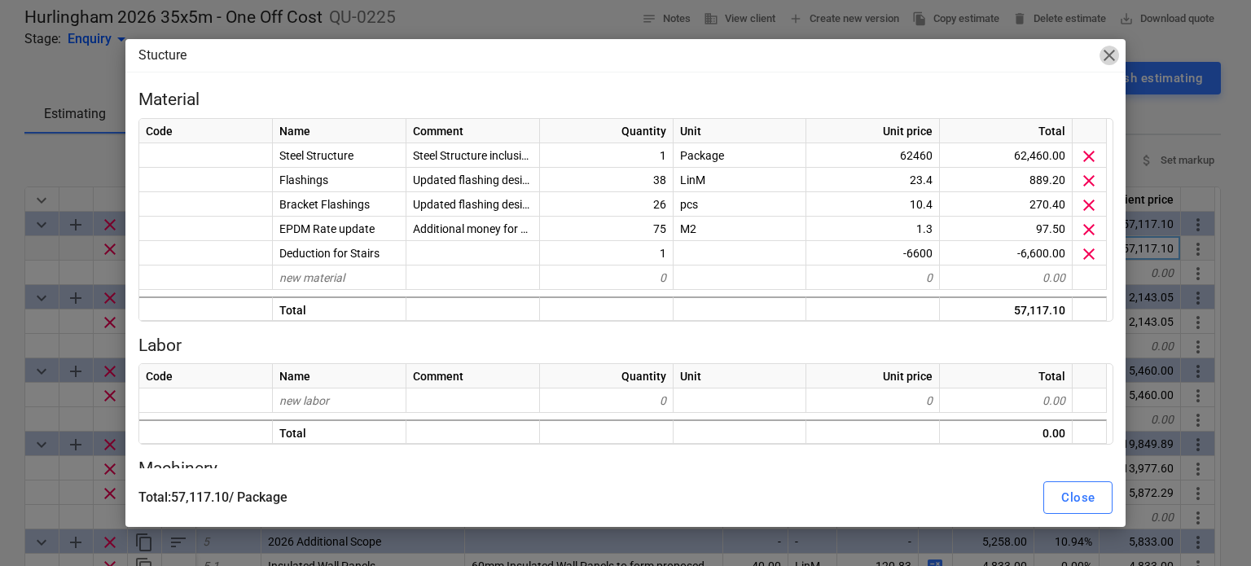
click at [1112, 58] on span "close" at bounding box center [1110, 56] width 20 height 20
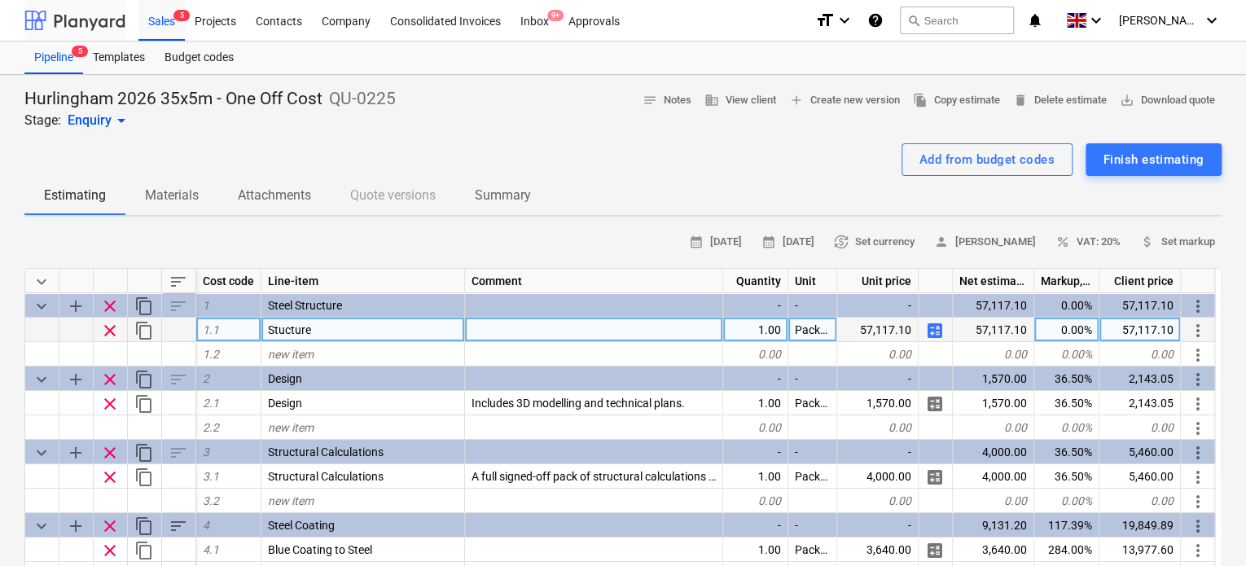
click at [101, 25] on div at bounding box center [74, 20] width 101 height 41
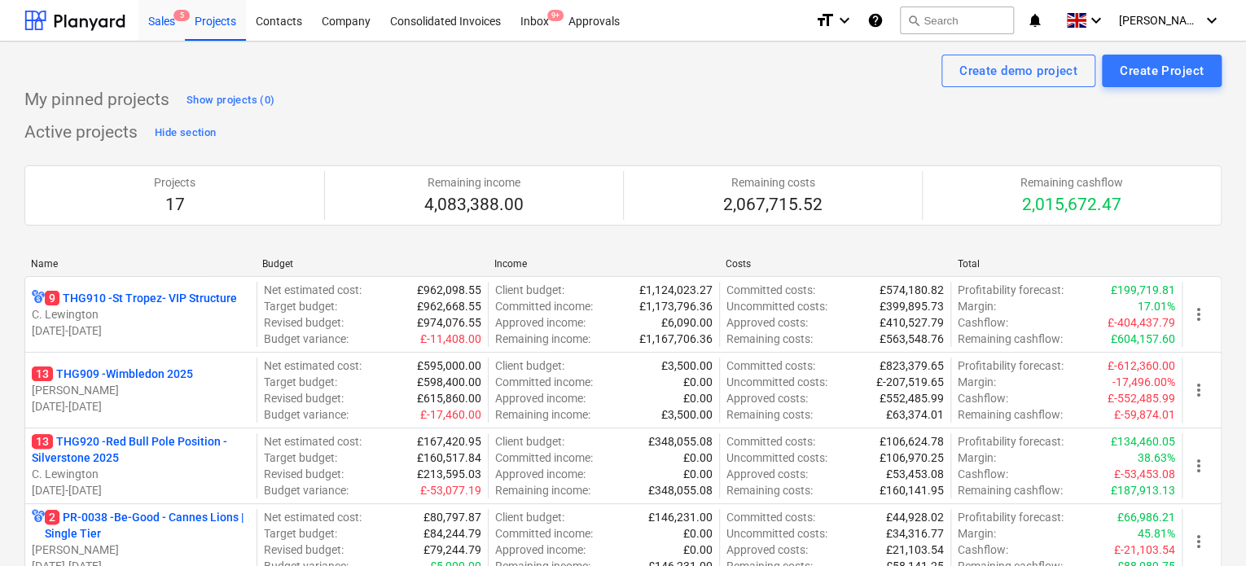
click at [177, 14] on span "5" at bounding box center [181, 15] width 16 height 11
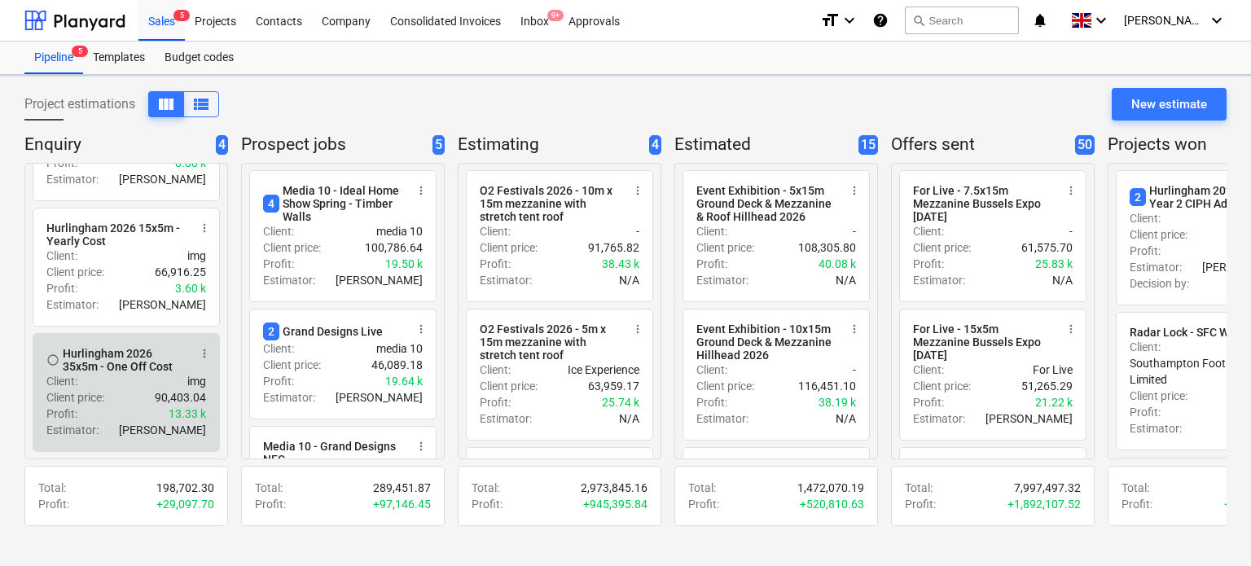
scroll to position [19, 0]
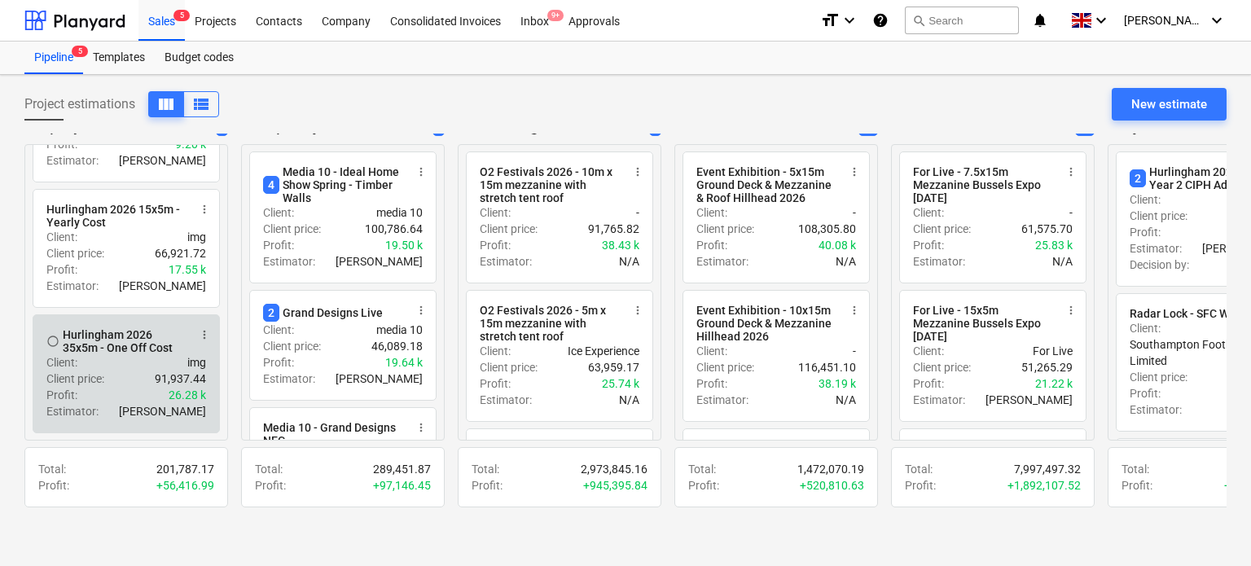
click at [117, 359] on div "Client : img" at bounding box center [126, 362] width 160 height 16
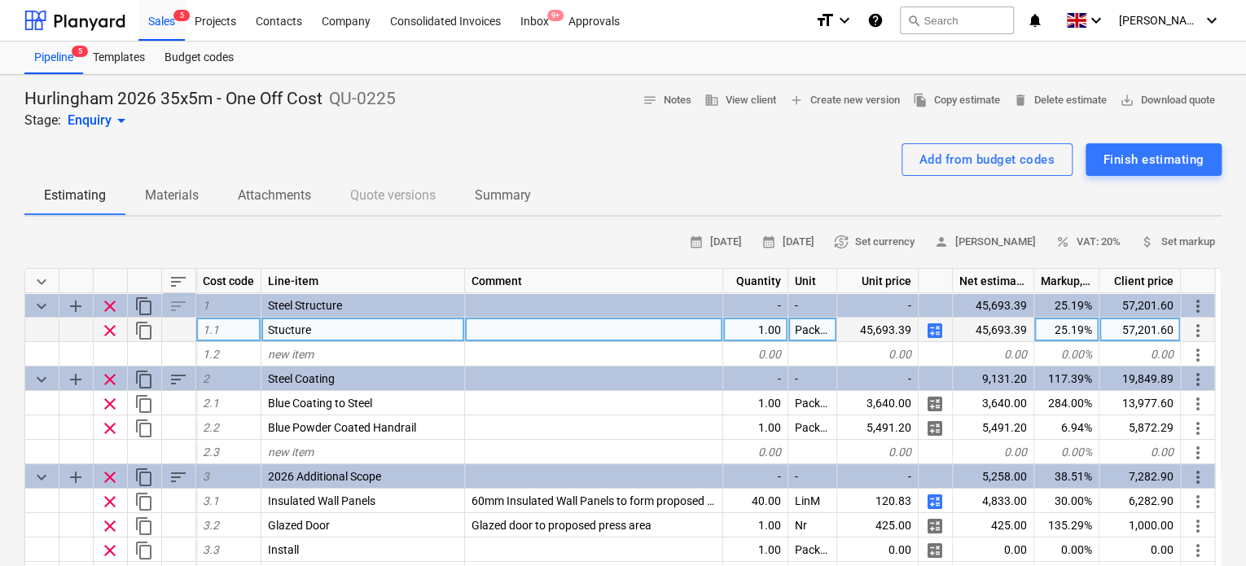
type textarea "x"
click at [1049, 332] on div "25.19%" at bounding box center [1066, 330] width 65 height 24
click at [1056, 337] on input "25.1857" at bounding box center [1066, 330] width 64 height 24
type input "2"
click at [307, 151] on div "Add from budget codes Finish estimating" at bounding box center [622, 159] width 1197 height 33
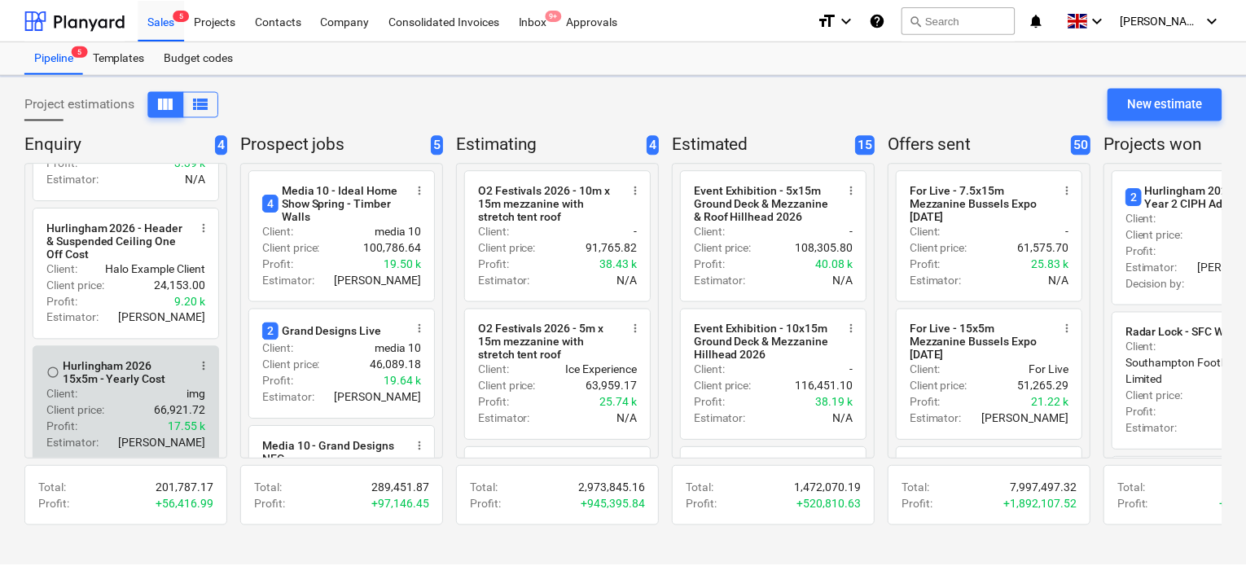
scroll to position [244, 0]
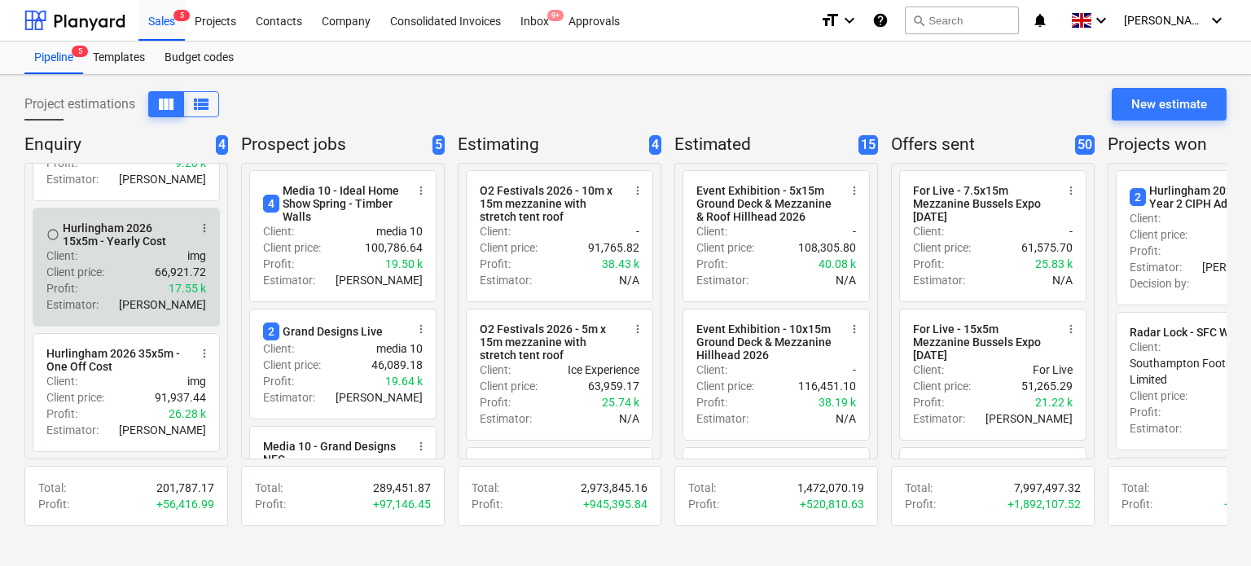
click at [125, 282] on div "Profit : 17.55 k" at bounding box center [126, 288] width 160 height 16
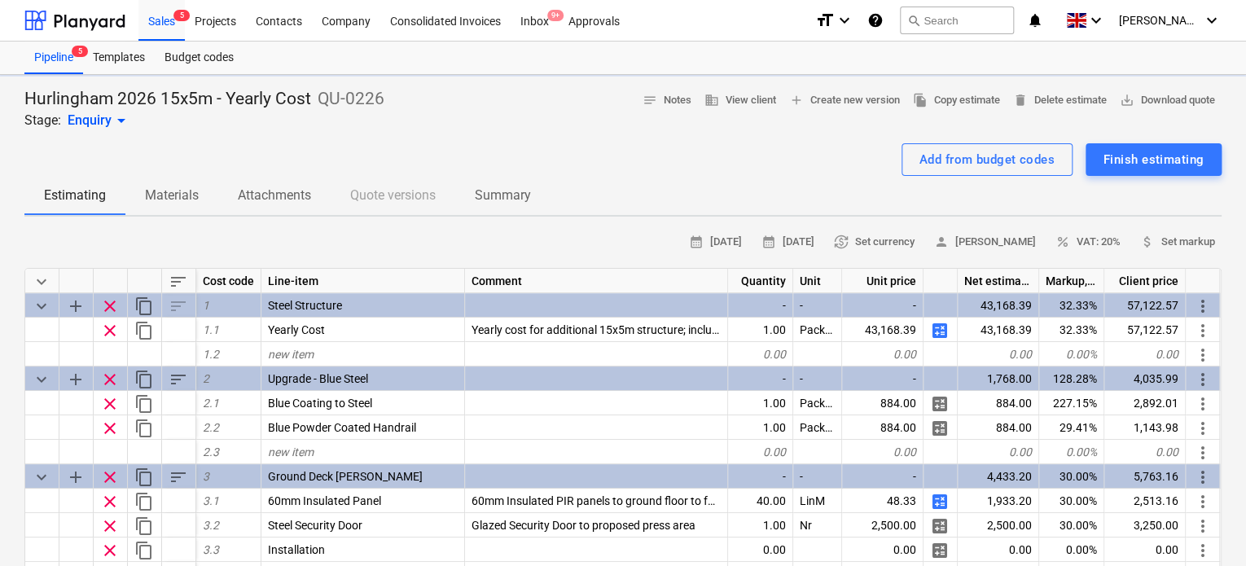
type textarea "x"
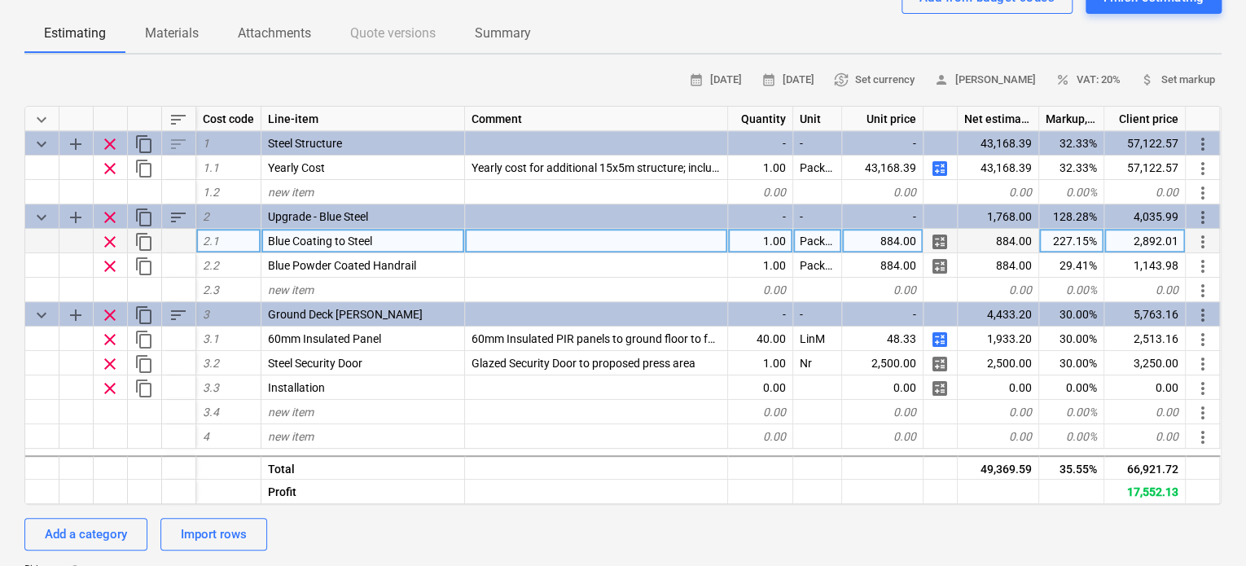
scroll to position [163, 0]
